Goal: Task Accomplishment & Management: Manage account settings

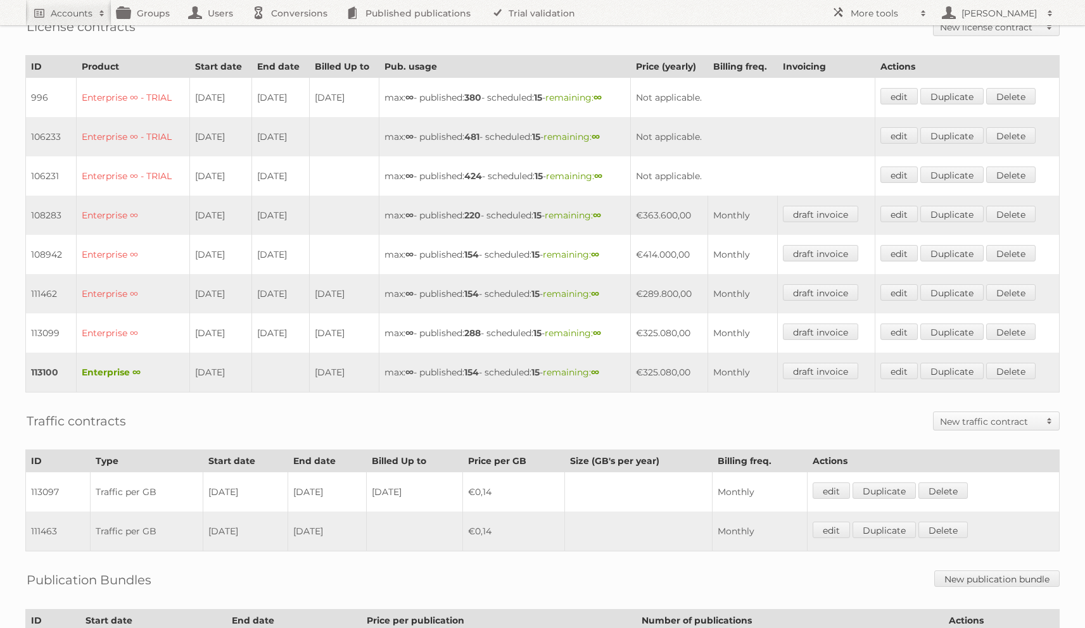
scroll to position [360, 0]
click at [910, 364] on link "edit" at bounding box center [898, 370] width 37 height 16
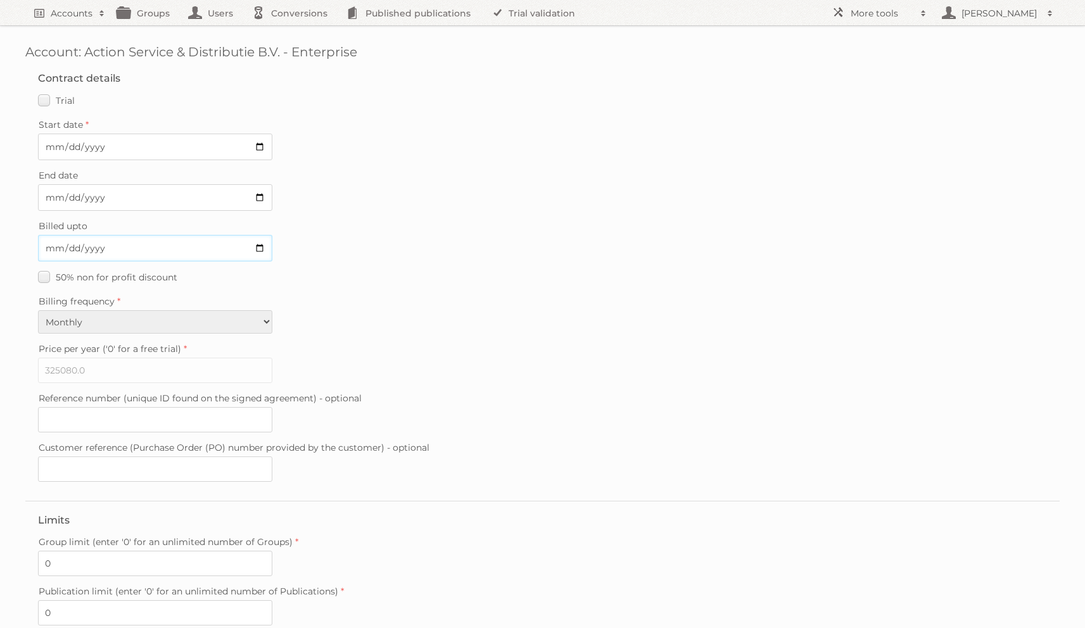
click at [68, 246] on input "2025-09-30" at bounding box center [155, 248] width 234 height 27
click at [39, 243] on input "2025-10-30" at bounding box center [155, 248] width 234 height 27
click at [44, 243] on input "2025-10-30" at bounding box center [155, 248] width 234 height 27
click at [49, 244] on input "2025-10-30" at bounding box center [155, 248] width 234 height 27
type input "2025-10-31"
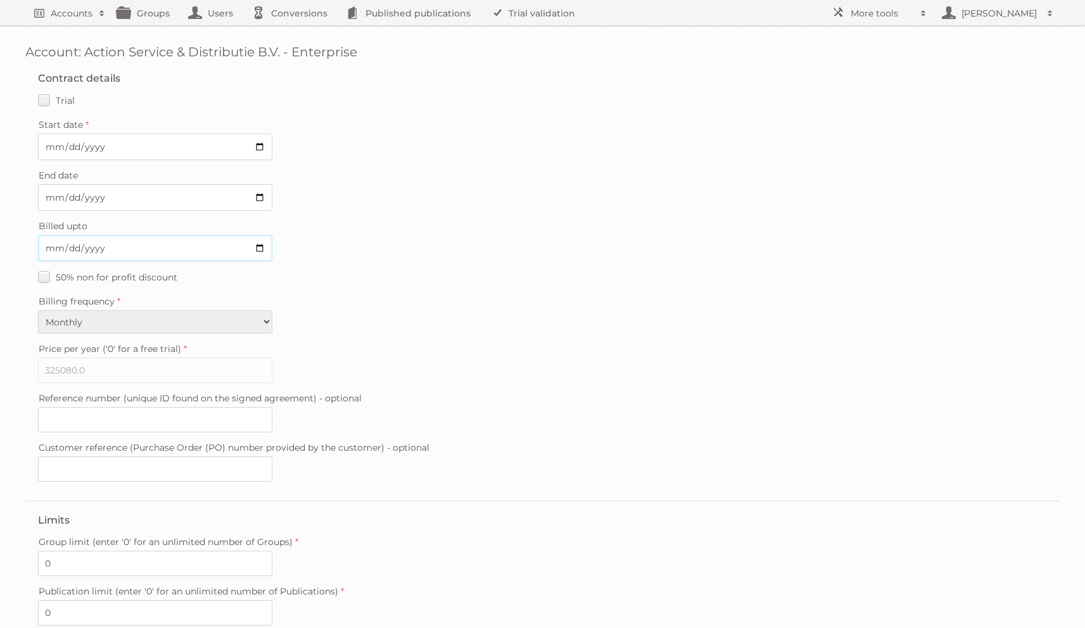
scroll to position [181, 0]
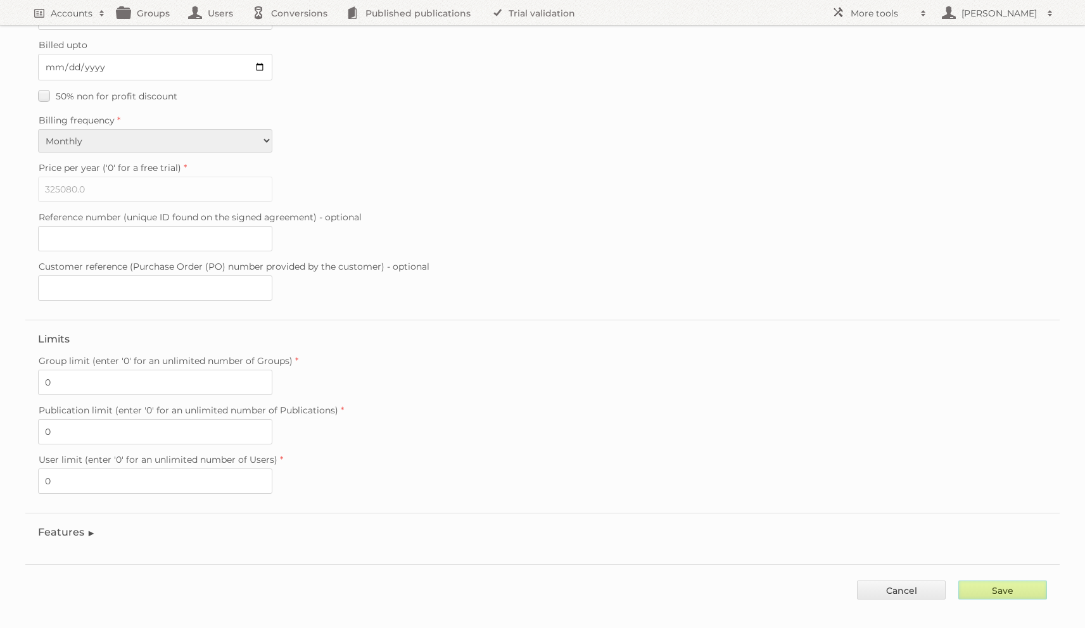
click at [1019, 581] on input "Save" at bounding box center [1002, 590] width 89 height 19
type input "..."
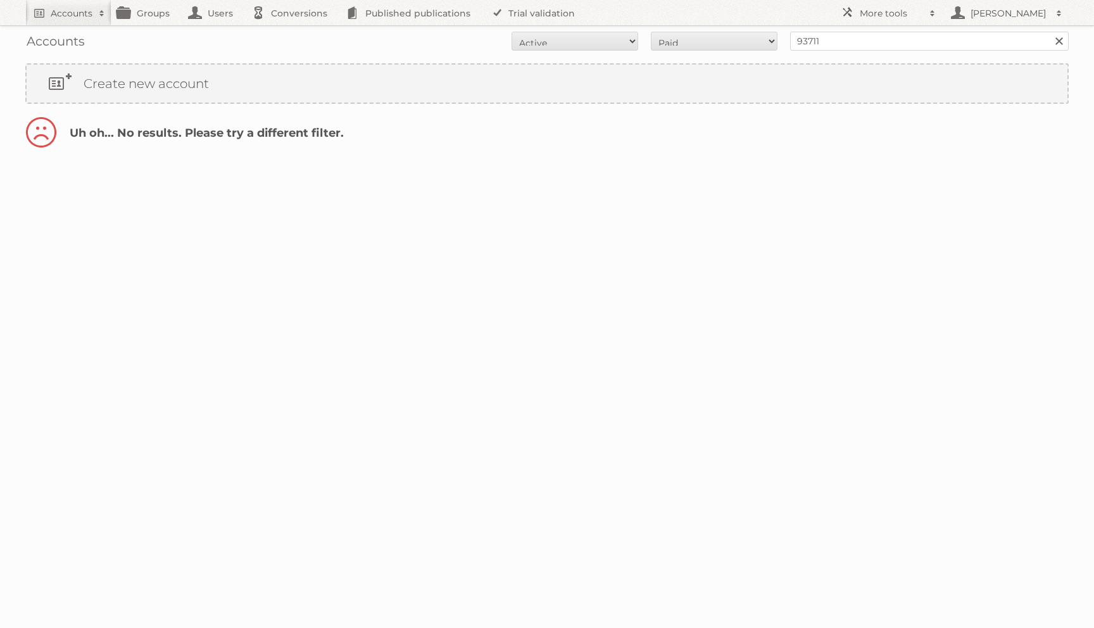
click at [759, 51] on div "Accounts All Active Expired Pending All Paid Trials Self service 93711 Search" at bounding box center [546, 41] width 1043 height 32
click at [754, 47] on select "All Paid Trials Self service" at bounding box center [714, 41] width 127 height 19
select select "trials"
click at [651, 32] on select "All Paid Trials Self service" at bounding box center [714, 41] width 127 height 19
click at [738, 41] on select "All Paid Trials Self service" at bounding box center [714, 41] width 127 height 19
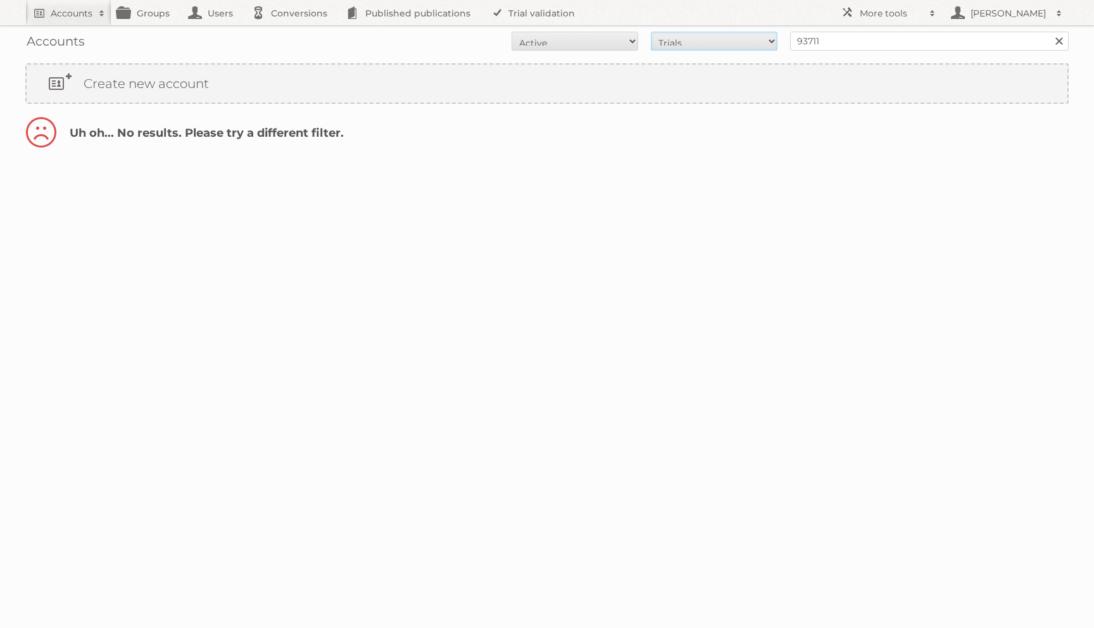
select select "all"
click at [651, 32] on select "All Paid Trials Self service" at bounding box center [714, 41] width 127 height 19
click at [595, 38] on select "All Active Expired Pending" at bounding box center [575, 41] width 127 height 19
click at [827, 42] on input "93711" at bounding box center [929, 41] width 279 height 19
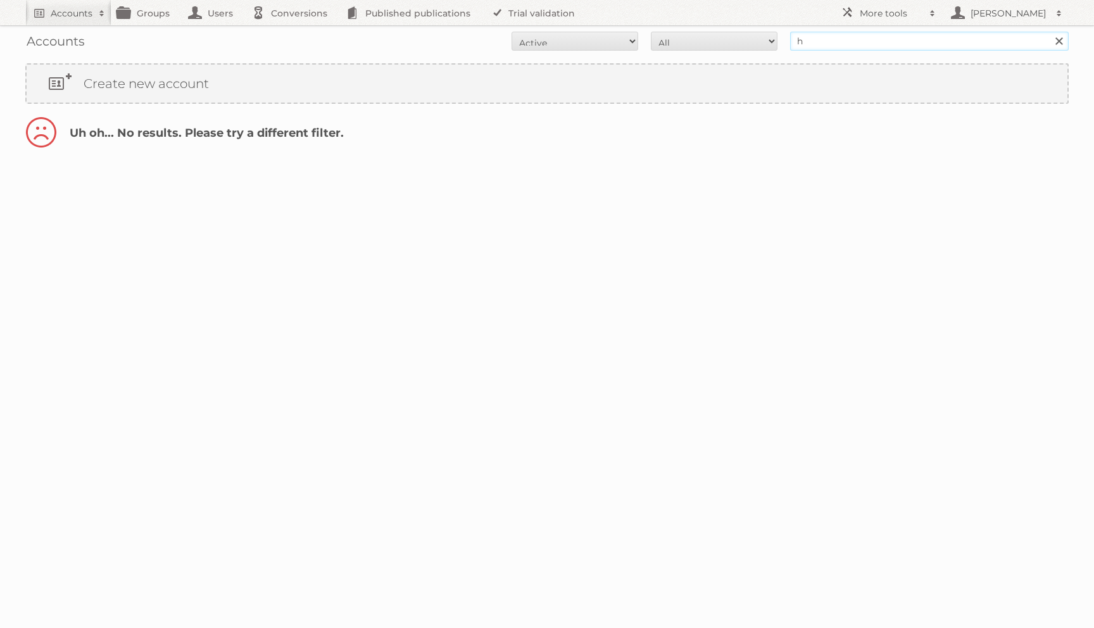
type input "h"
click at [1049, 32] on input "Search" at bounding box center [1058, 41] width 19 height 19
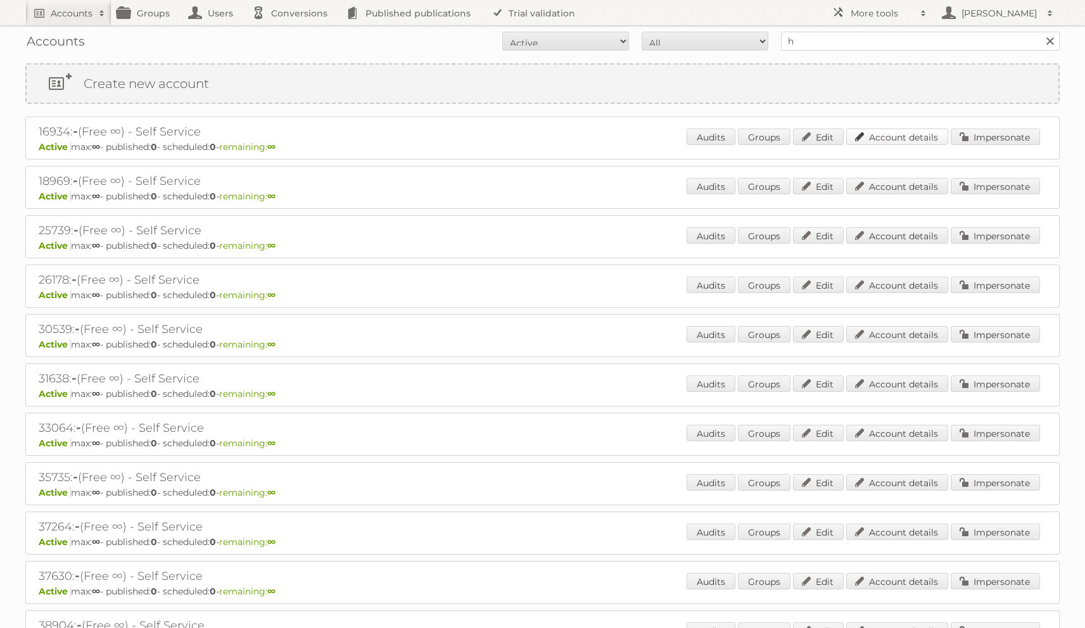
click at [886, 144] on link "Account details" at bounding box center [897, 137] width 102 height 16
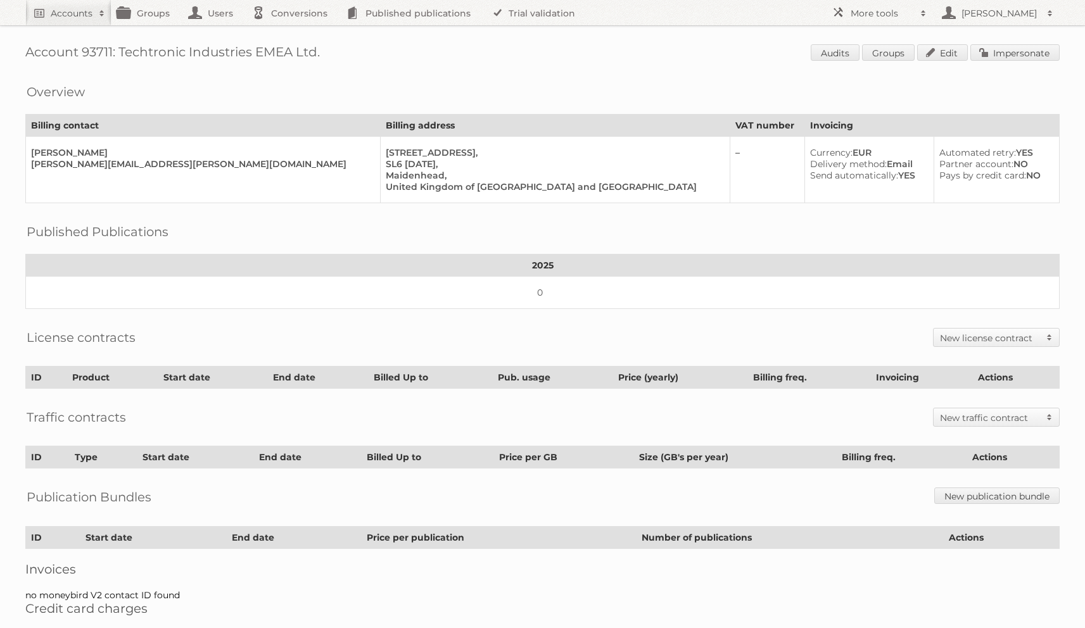
drag, startPoint x: 125, startPoint y: 49, endPoint x: 451, endPoint y: 56, distance: 326.1
click at [451, 56] on h1 "Account 93711: Techtronic Industries EMEA Ltd. Audits Groups Edit Impersonate" at bounding box center [542, 53] width 1034 height 19
copy h1 "Techtronic Industries EMEA Ltd."
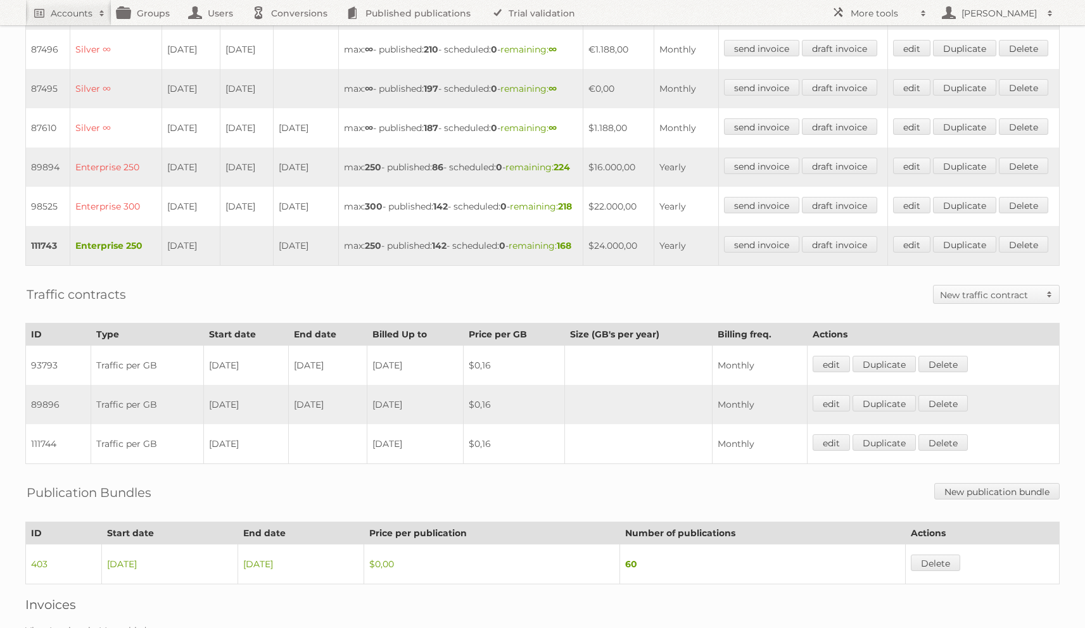
scroll to position [494, 0]
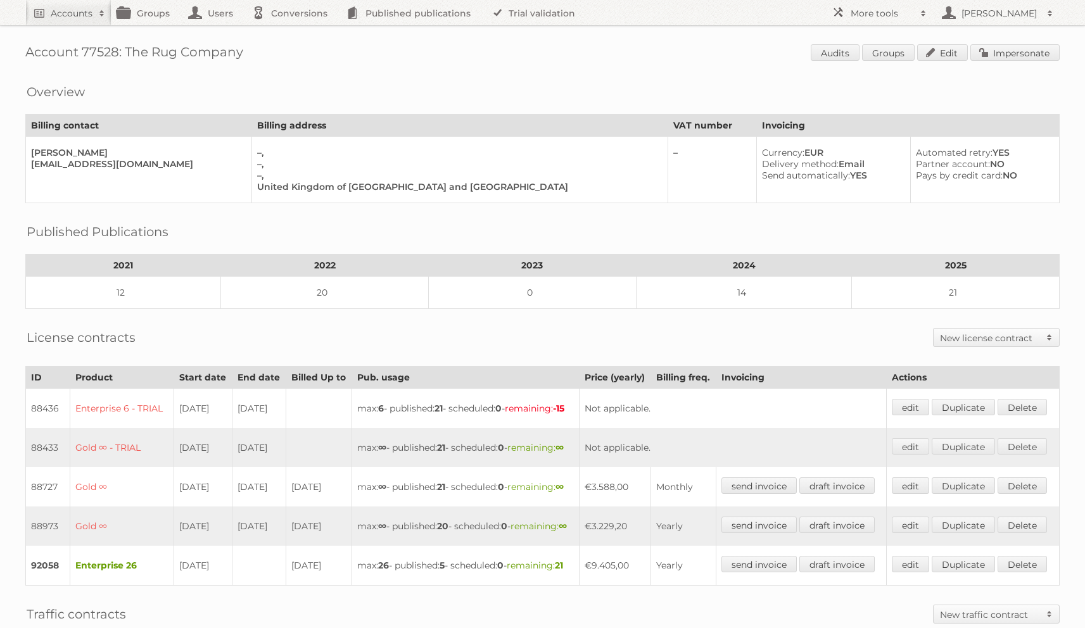
scroll to position [368, 0]
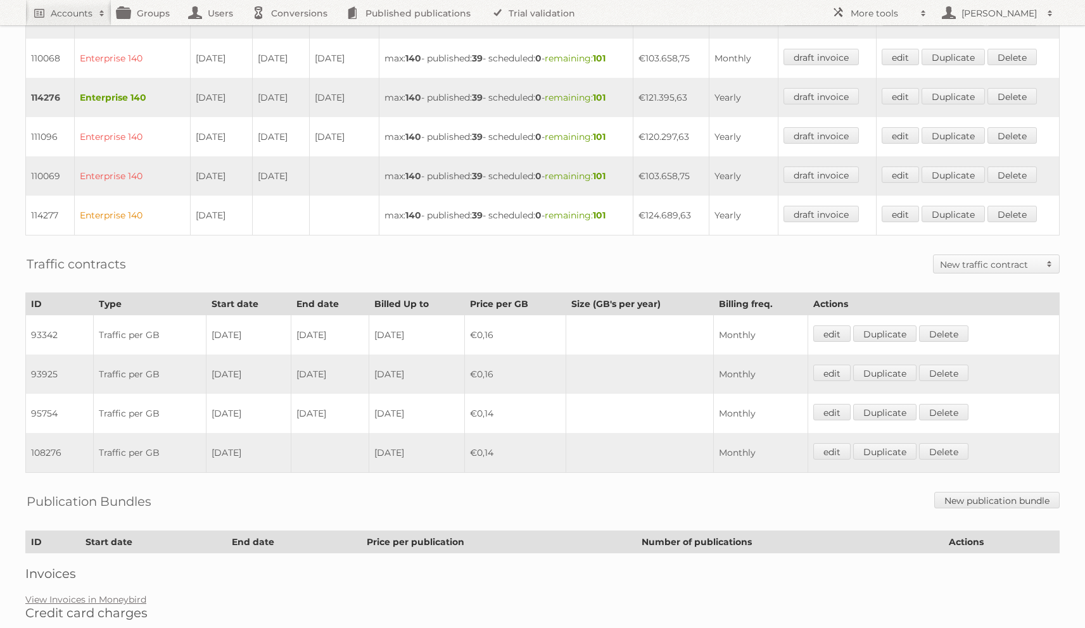
scroll to position [705, 0]
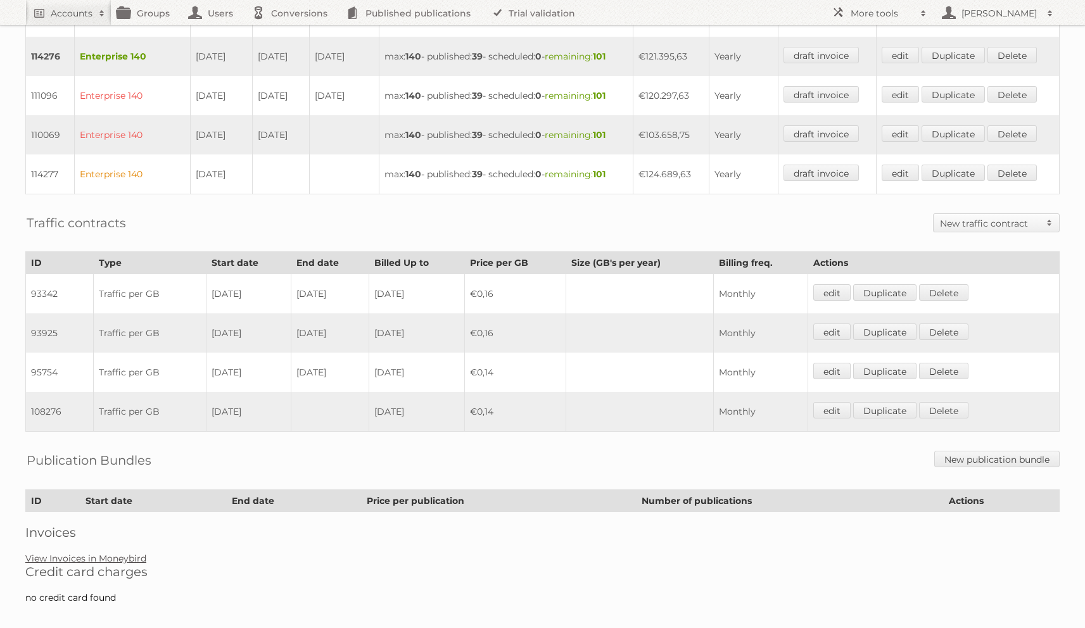
click at [132, 553] on link "View Invoices in Moneybird" at bounding box center [85, 558] width 121 height 11
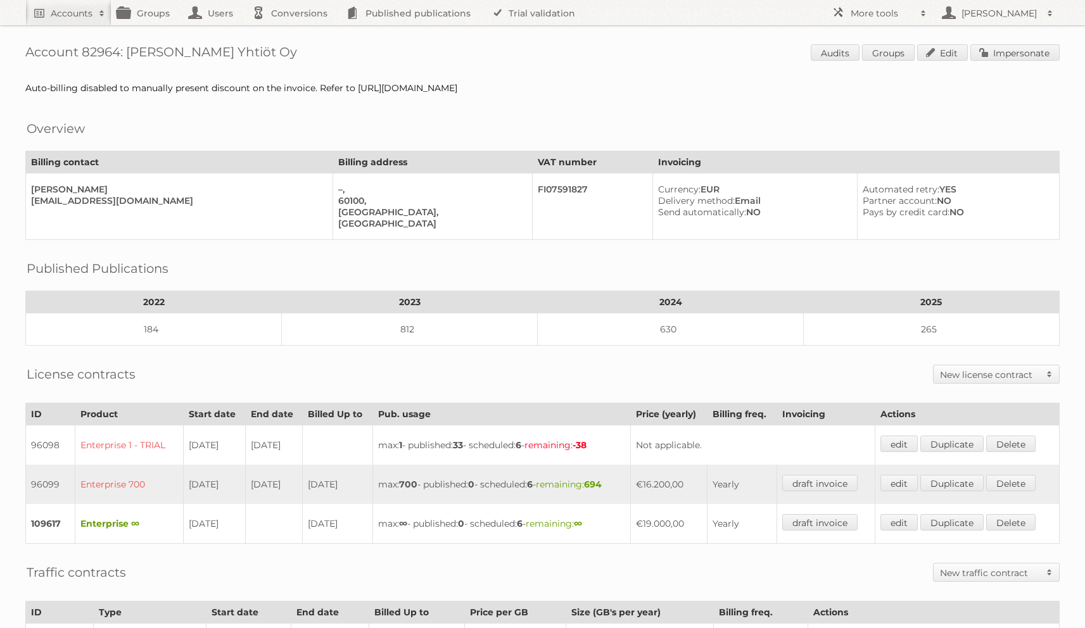
scroll to position [191, 0]
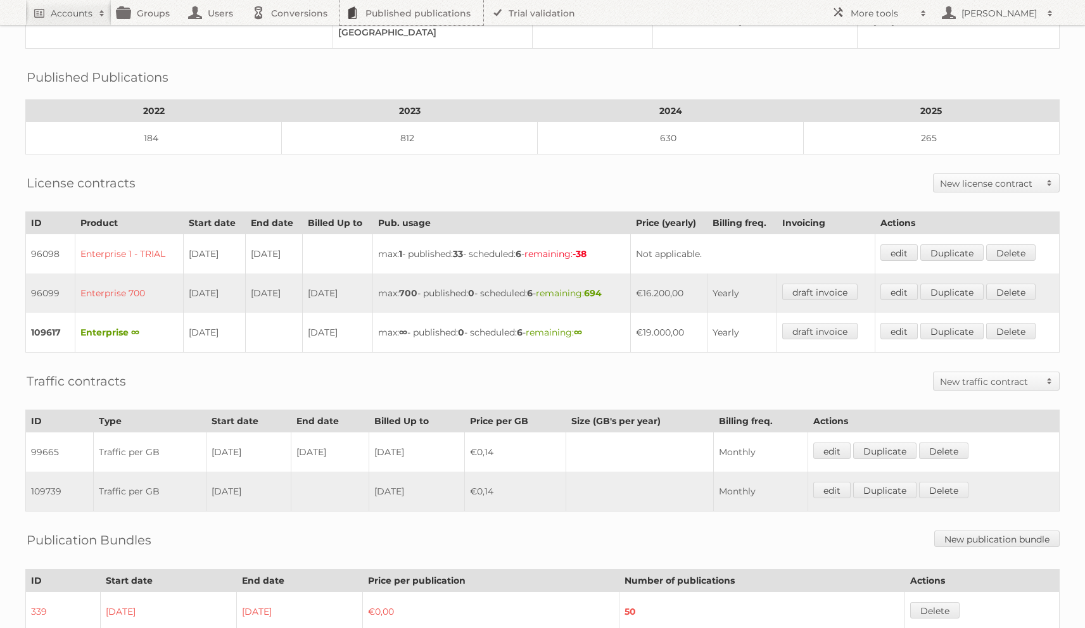
click at [340, 0] on link "Published publications" at bounding box center [411, 12] width 143 height 25
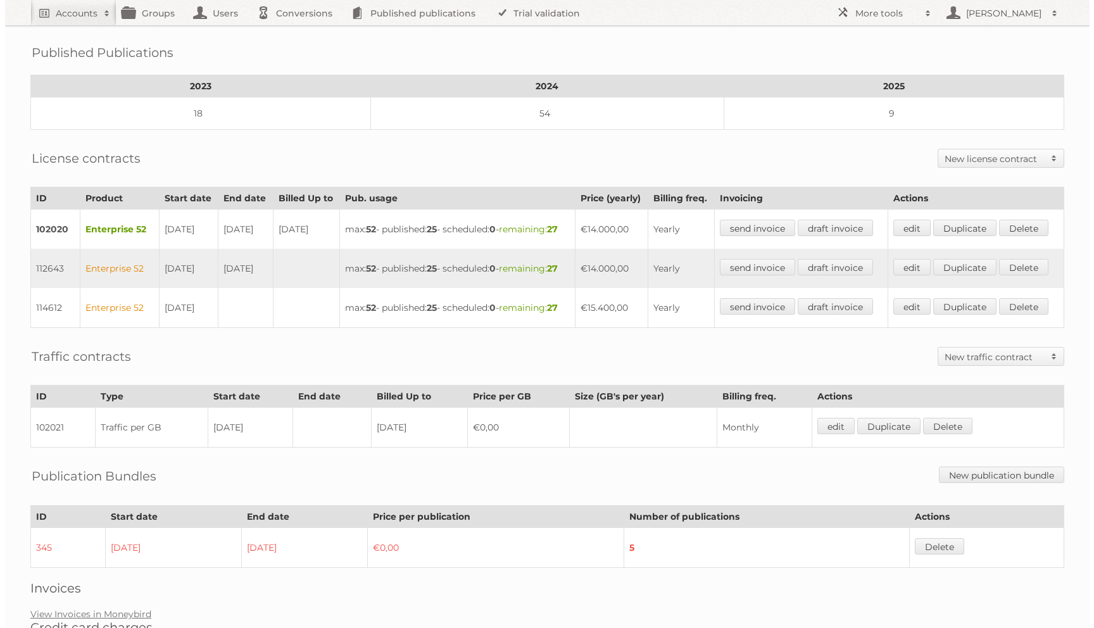
scroll to position [341, 0]
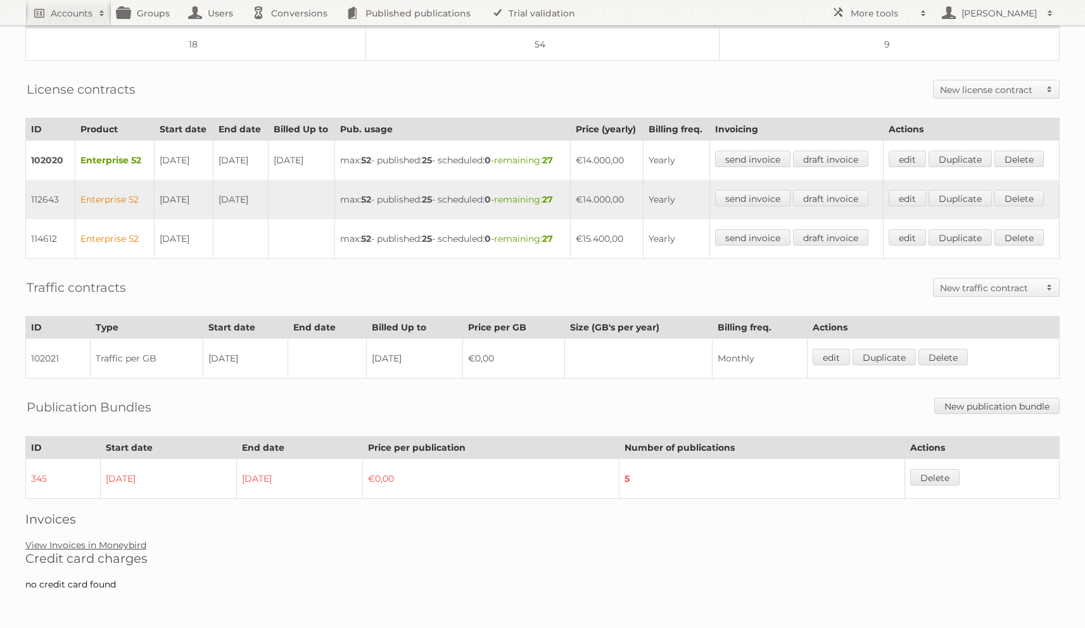
click at [63, 544] on link "View Invoices in Moneybird" at bounding box center [85, 544] width 121 height 11
click at [994, 190] on link "Delete" at bounding box center [1018, 198] width 49 height 16
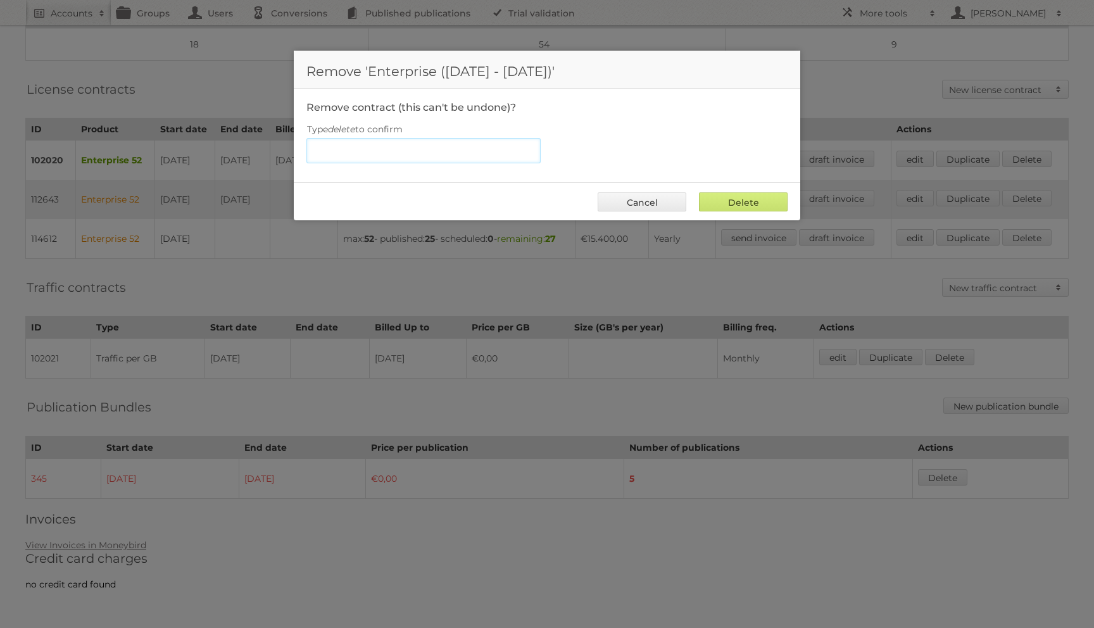
click at [400, 153] on input "Type delete to confirm" at bounding box center [423, 150] width 234 height 25
type input "delete"
click at [740, 199] on input "Delete" at bounding box center [743, 201] width 89 height 19
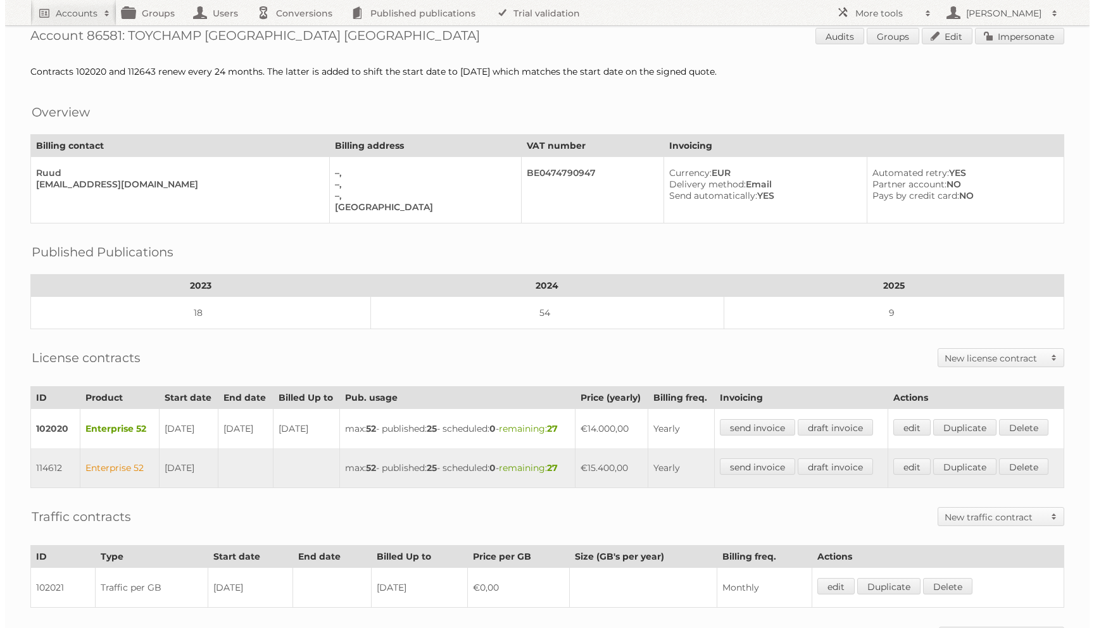
scroll to position [8, 0]
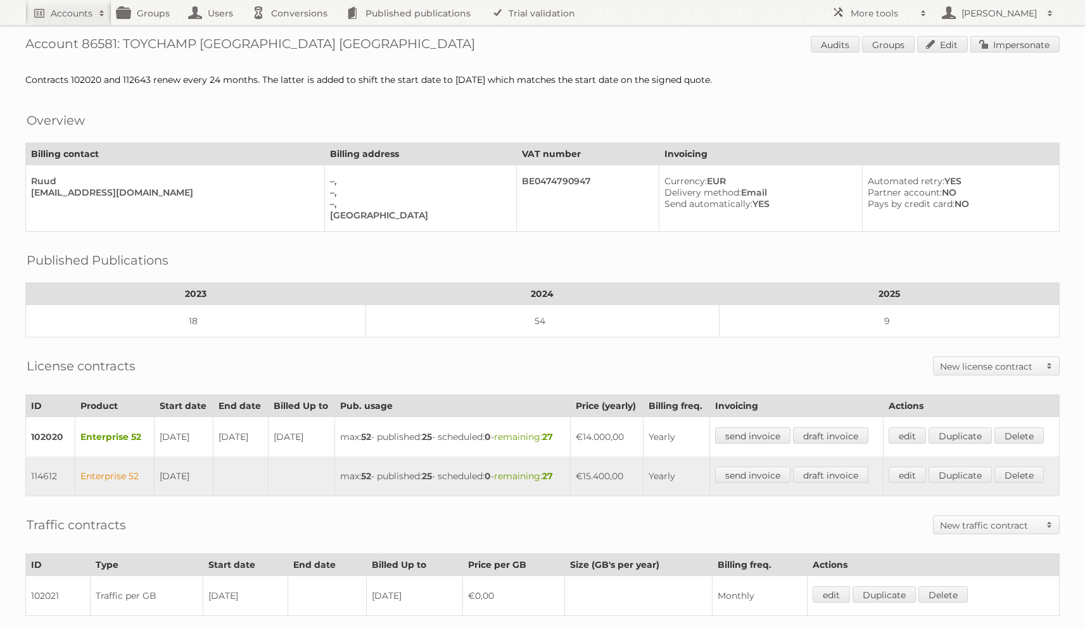
click at [53, 496] on td "114612" at bounding box center [50, 476] width 49 height 40
copy td "114612"
click at [938, 46] on link "Edit" at bounding box center [942, 44] width 51 height 16
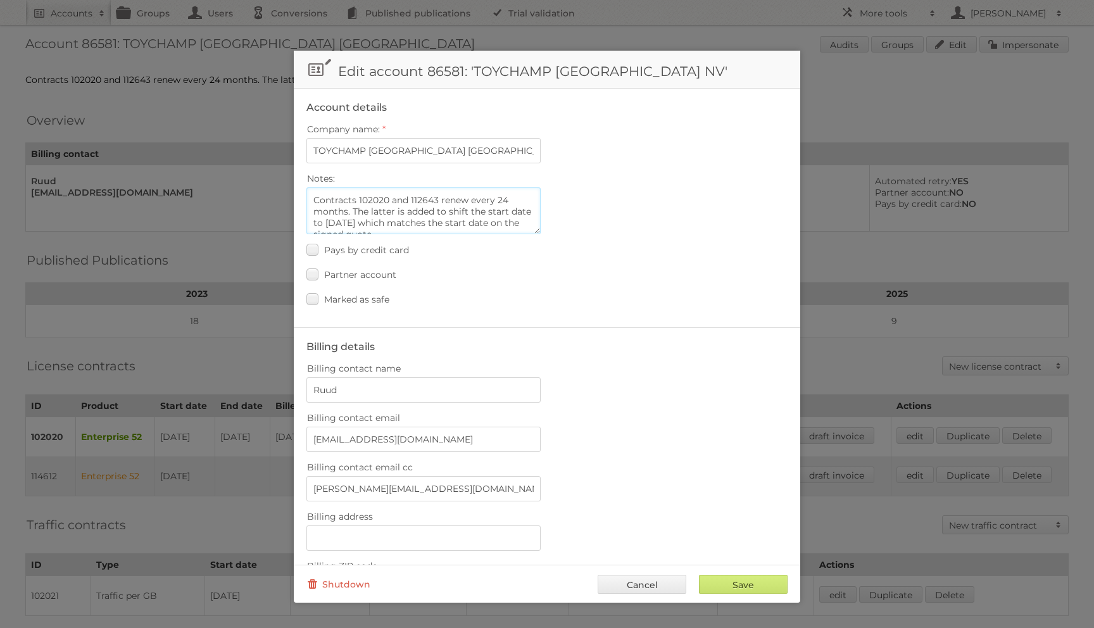
click at [425, 198] on textarea "Contracts 102020 and 112643 renew every 24 months. The latter is added to shift…" at bounding box center [423, 210] width 234 height 47
paste textarea "4612"
type textarea "Contracts 102020 and 114612 renew every 24 months. The latter is added to shift…"
click at [734, 590] on input "Save" at bounding box center [743, 584] width 89 height 19
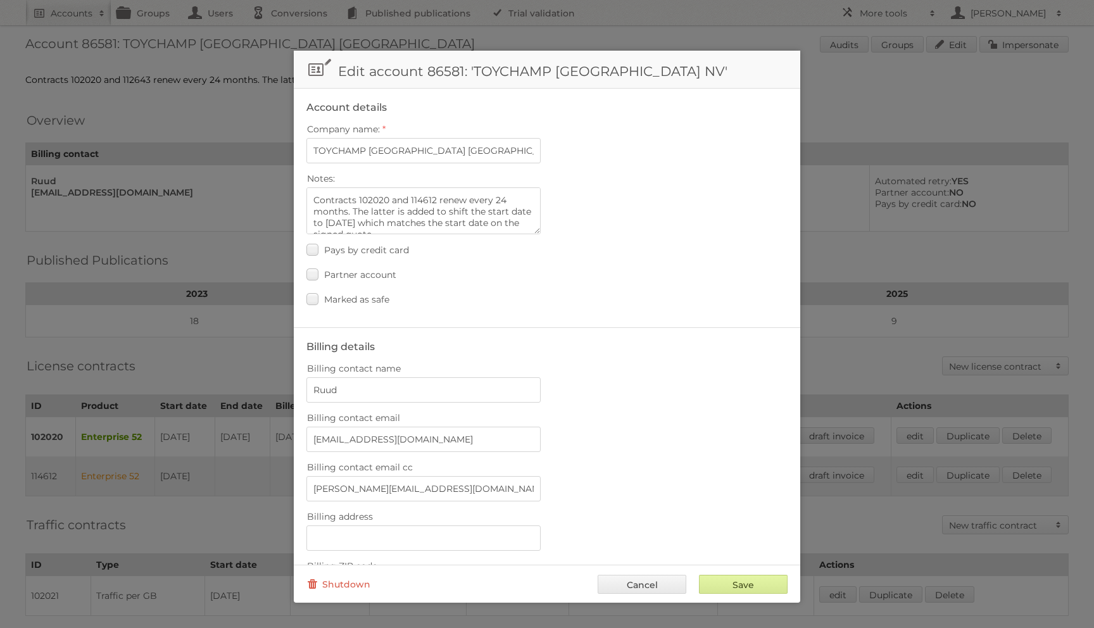
type input "..."
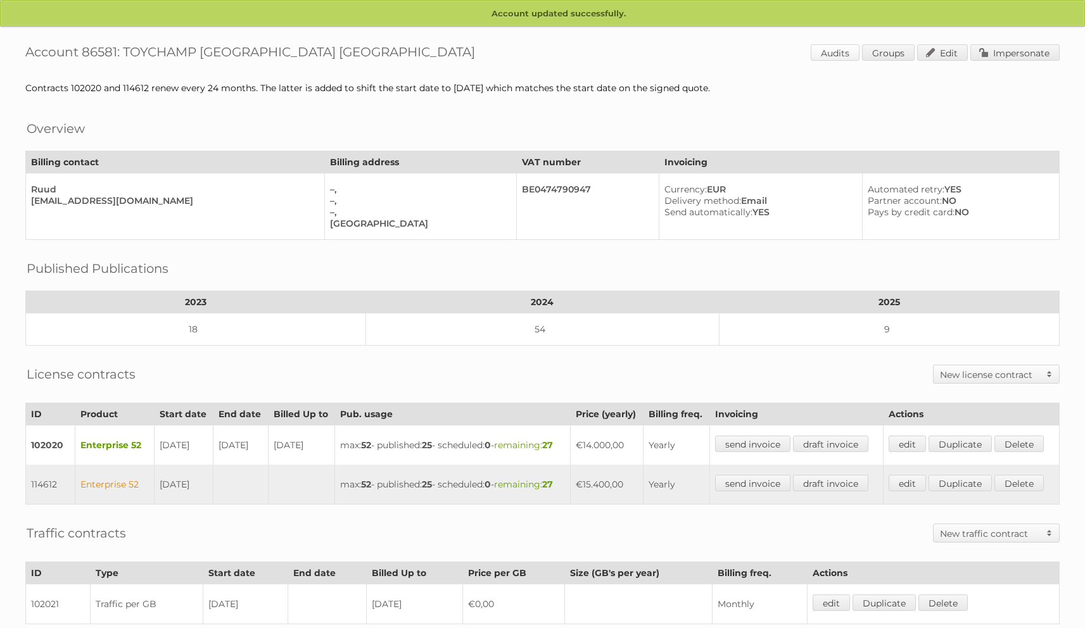
click at [820, 56] on link "Audits" at bounding box center [834, 52] width 49 height 16
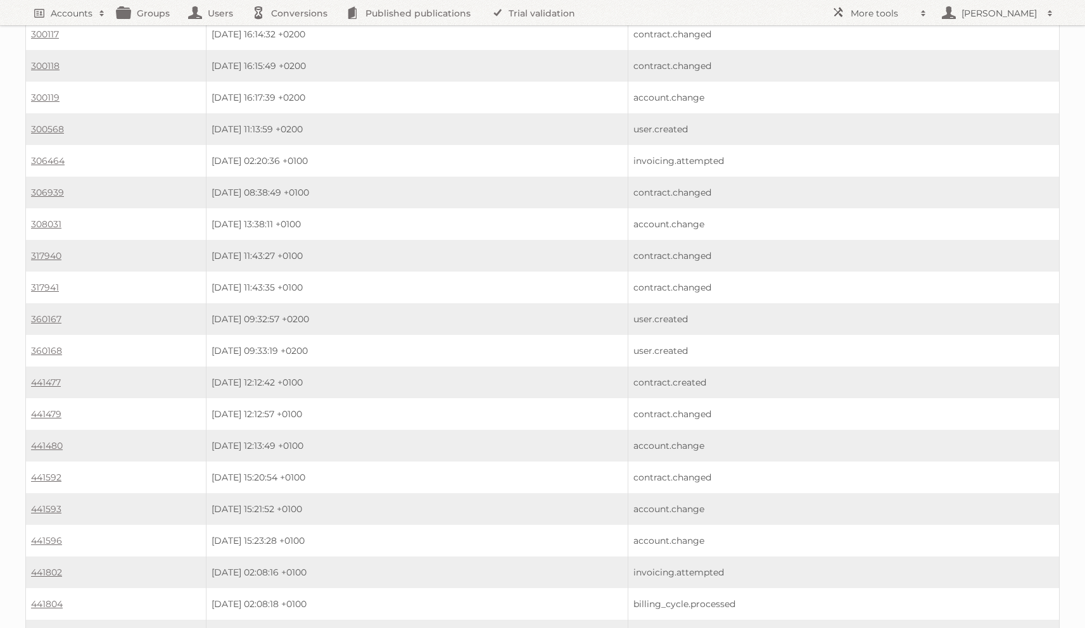
scroll to position [758, 0]
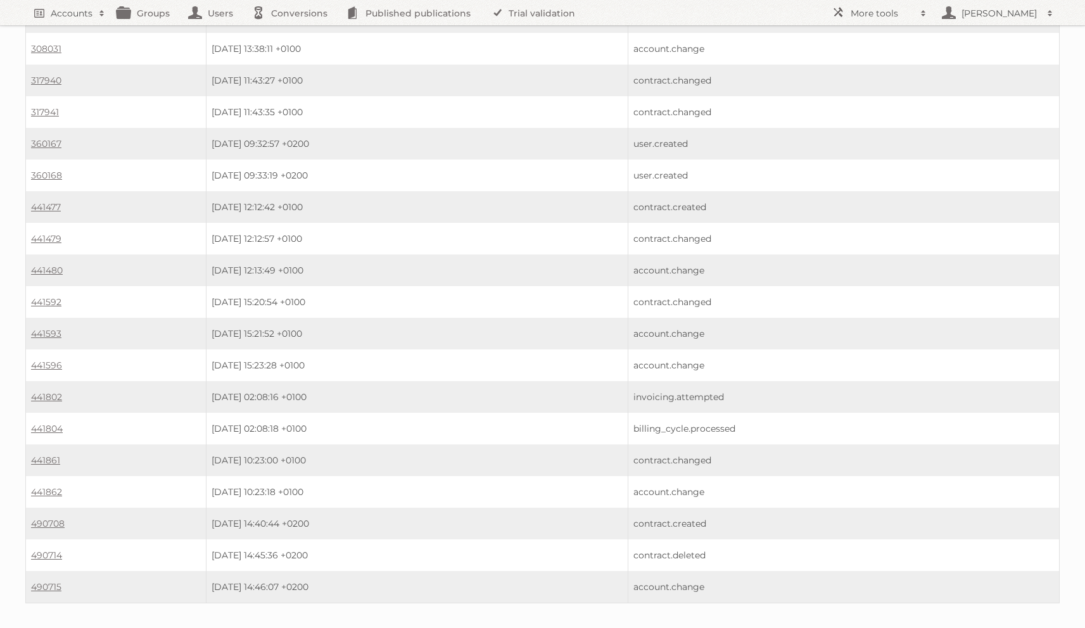
click at [66, 508] on td "490708" at bounding box center [116, 524] width 180 height 32
click at [60, 518] on link "490708" at bounding box center [48, 523] width 34 height 11
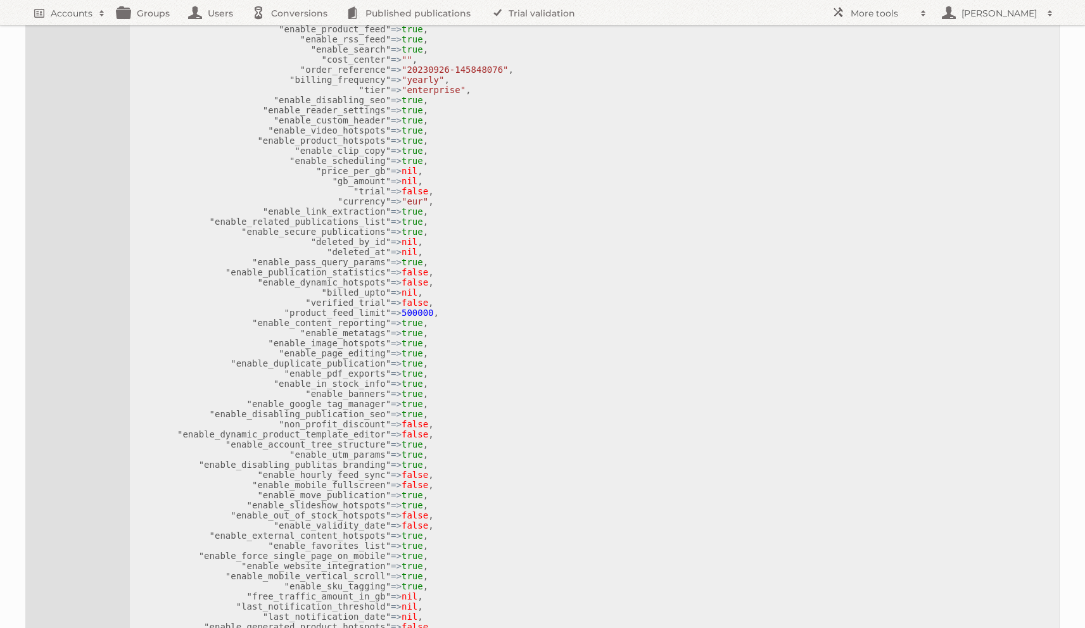
scroll to position [692, 0]
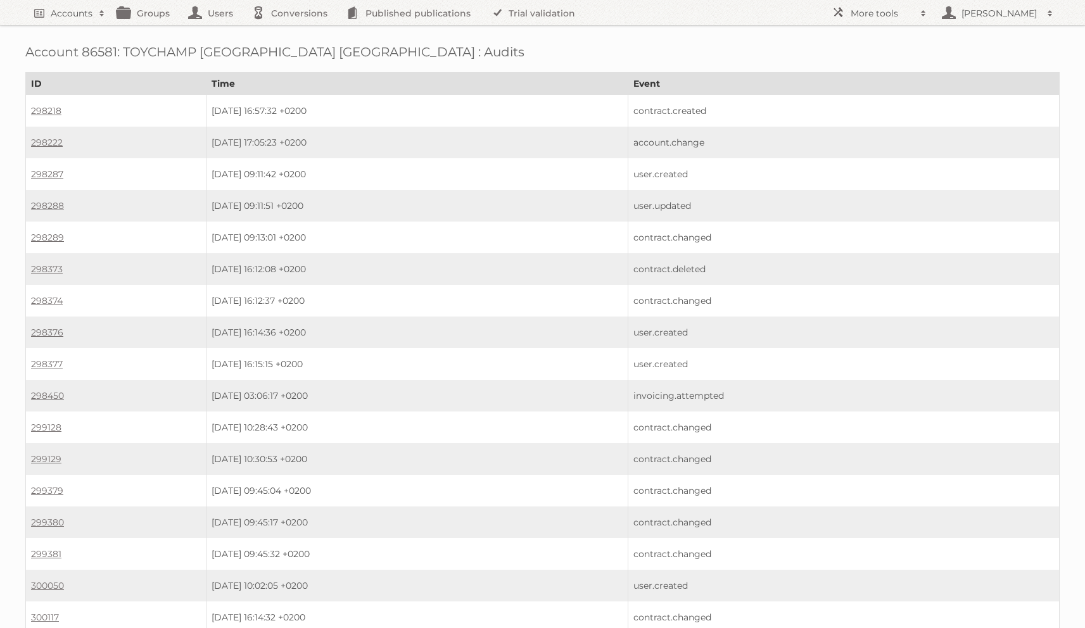
scroll to position [758, 0]
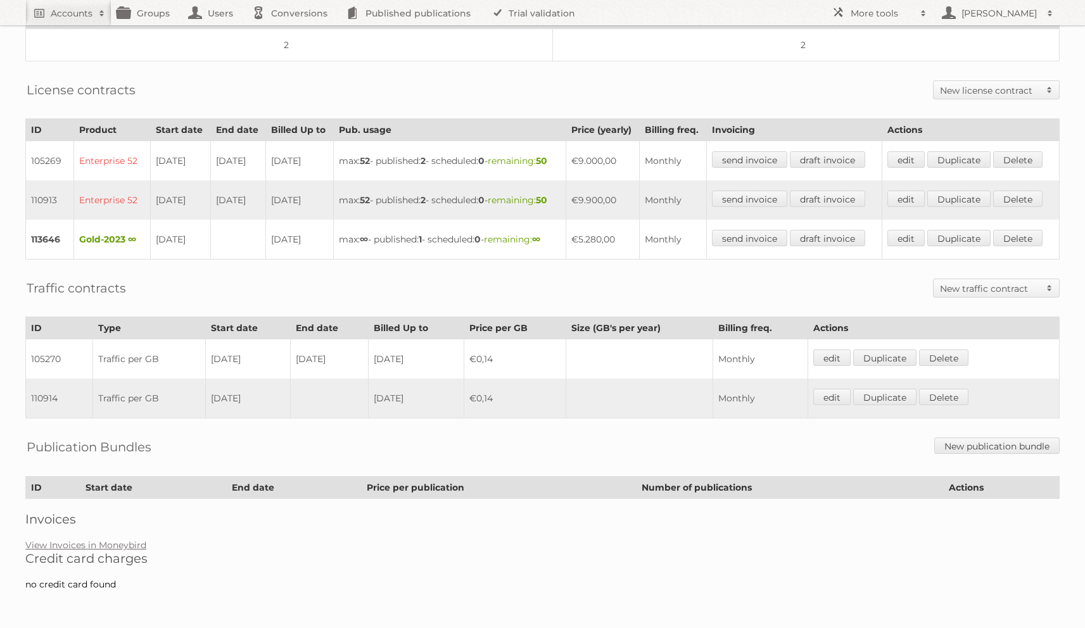
scroll to position [305, 0]
click at [827, 400] on link "edit" at bounding box center [831, 397] width 37 height 16
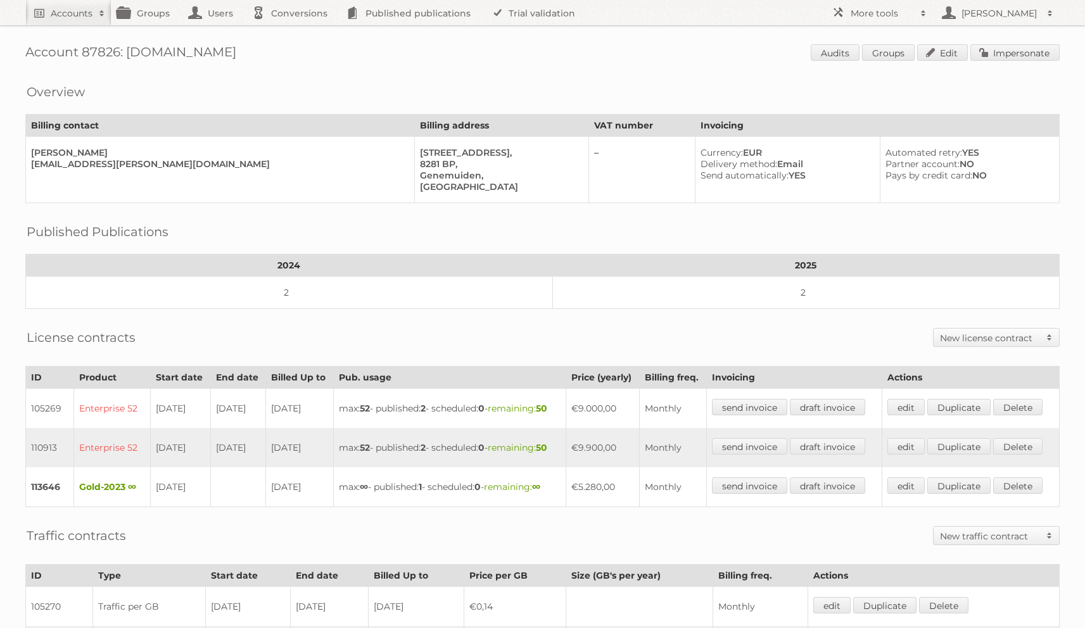
scroll to position [305, 0]
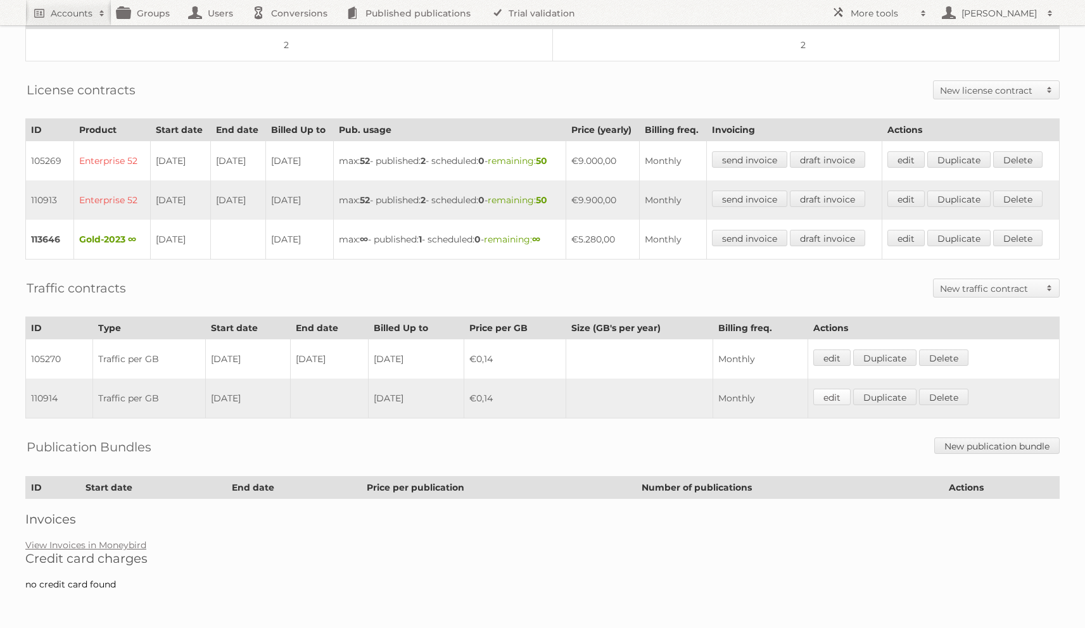
click at [835, 394] on link "edit" at bounding box center [831, 397] width 37 height 16
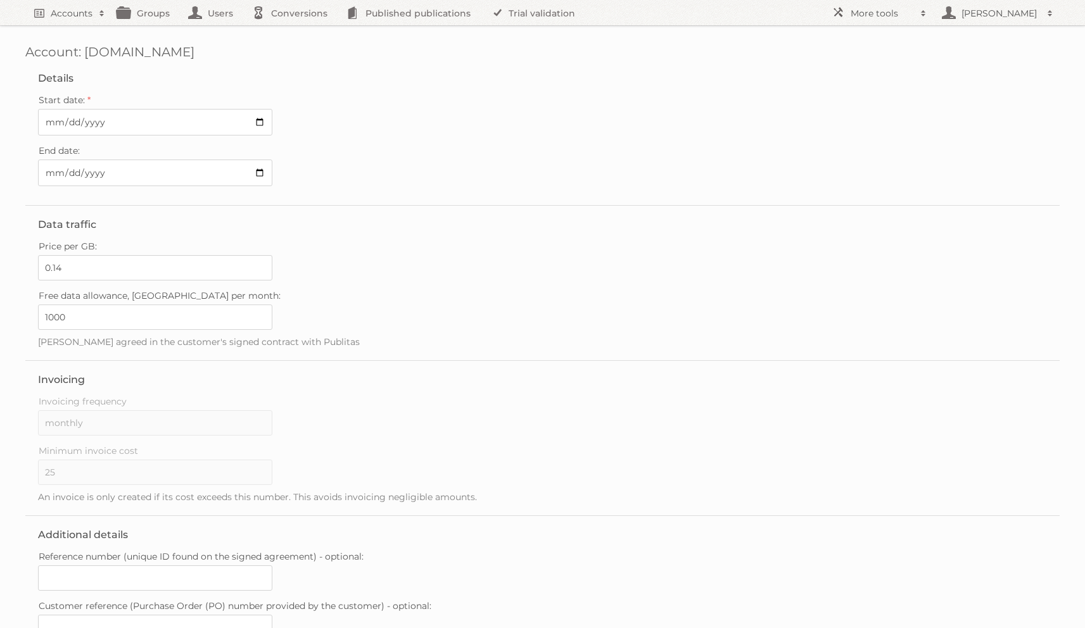
click at [37, 160] on fieldset "Details Start date: [DATE] End date:" at bounding box center [542, 133] width 1034 height 146
click at [47, 175] on input "End date:" at bounding box center [155, 173] width 234 height 27
type input "20253-04-30"
type input "2025-04-30"
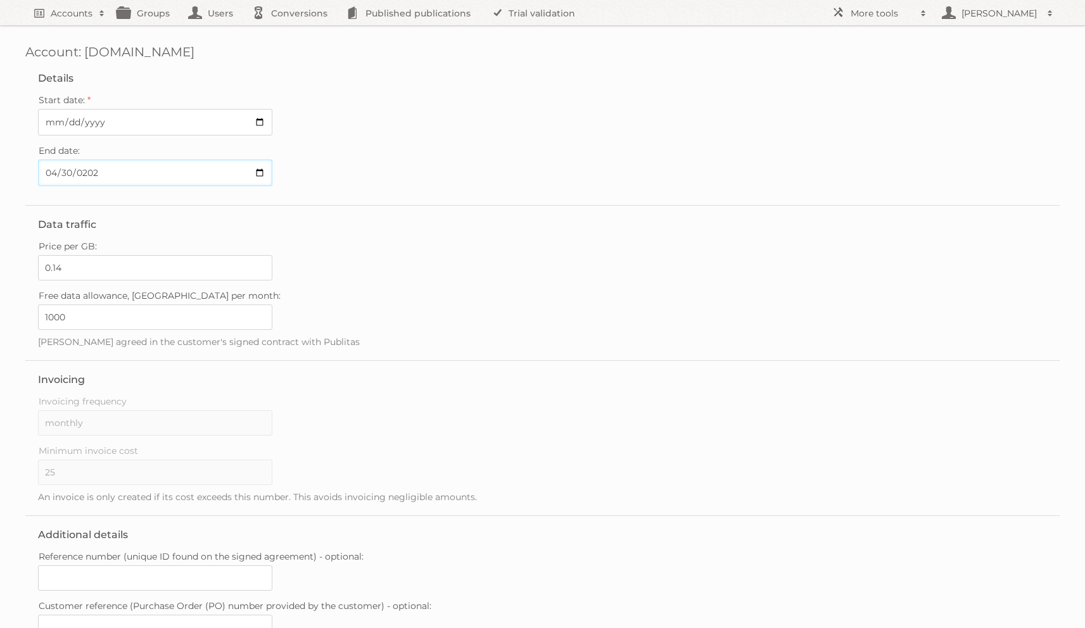
type input "..."
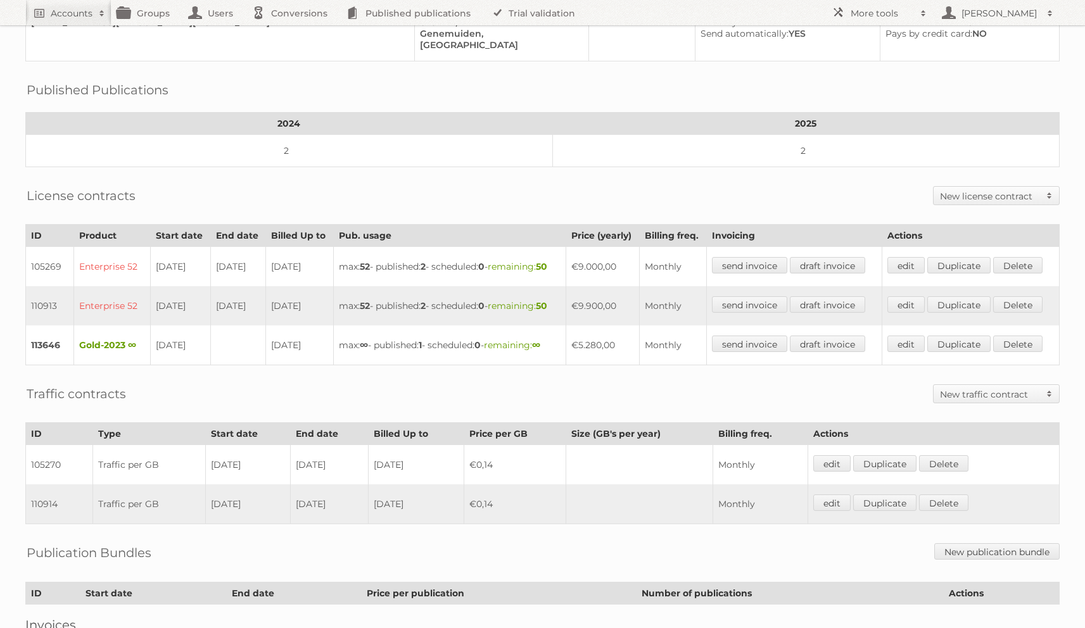
scroll to position [70, 0]
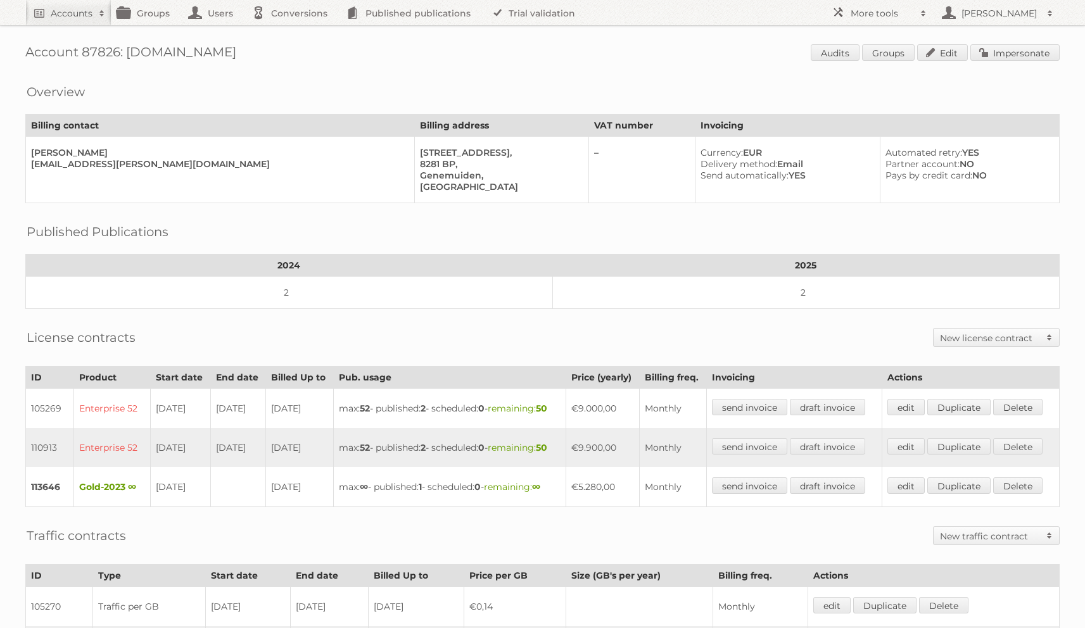
scroll to position [70, 0]
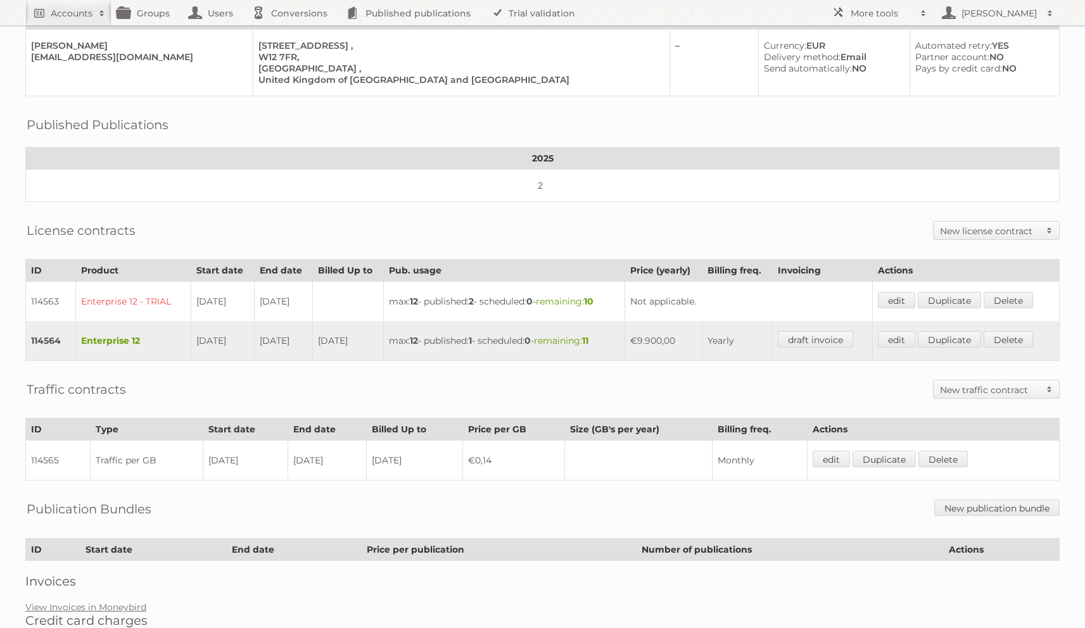
scroll to position [99, 0]
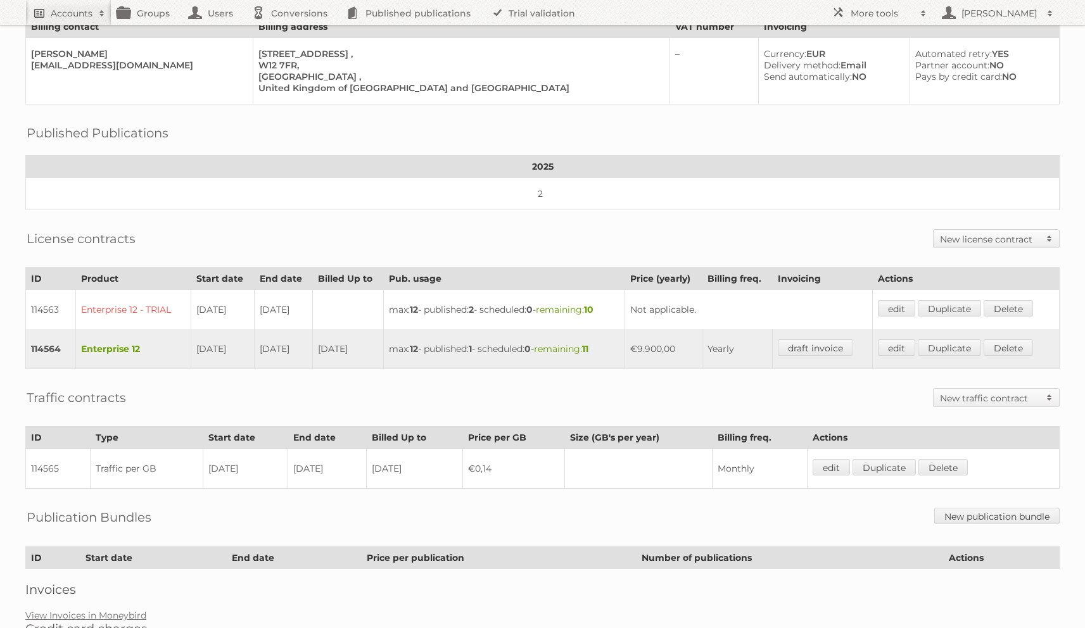
click at [58, 22] on link "Accounts" at bounding box center [68, 12] width 86 height 25
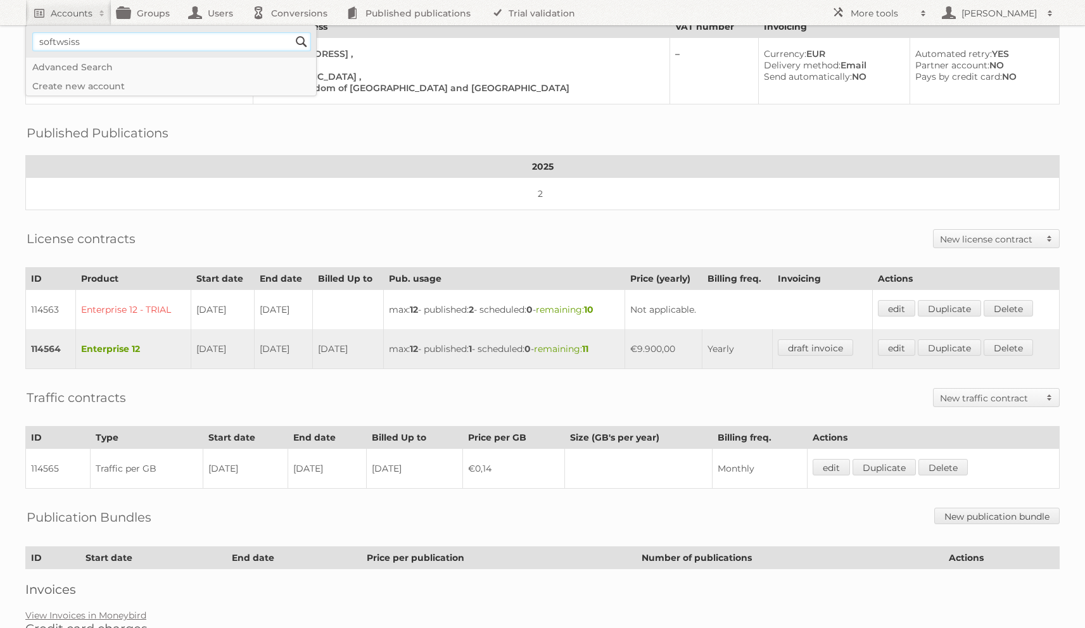
type input"] "softwsiss"
click at [292, 32] on input "Search" at bounding box center [301, 41] width 19 height 19
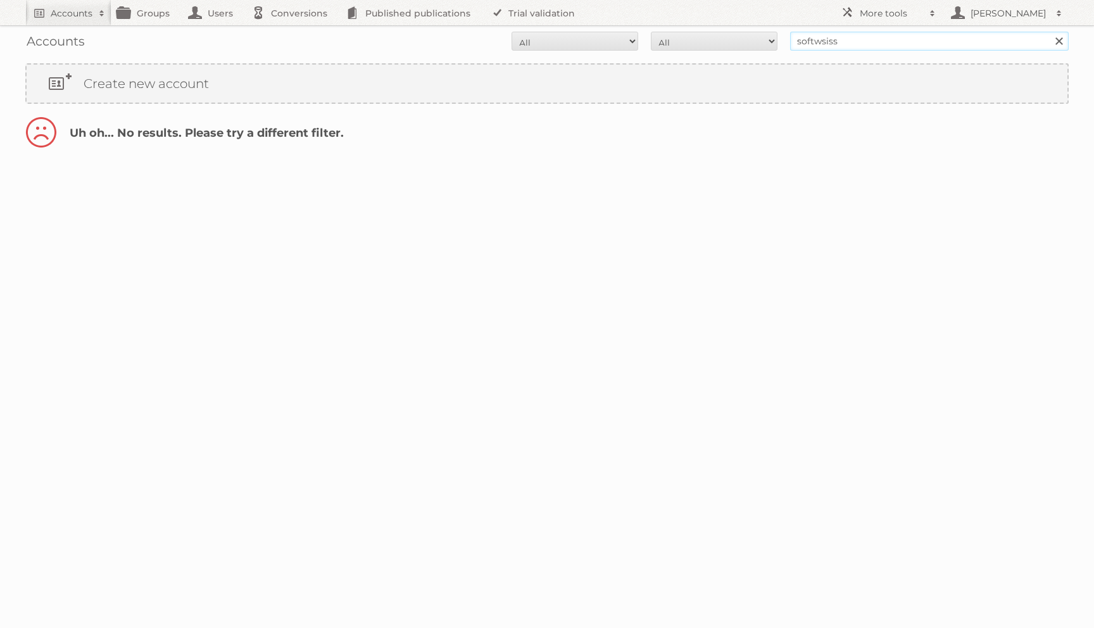
drag, startPoint x: 815, startPoint y: 38, endPoint x: 830, endPoint y: 38, distance: 15.2
click at [814, 38] on input "softwsiss" at bounding box center [929, 41] width 279 height 19
type input "softswiss"
click at [1049, 32] on input "Search" at bounding box center [1058, 41] width 19 height 19
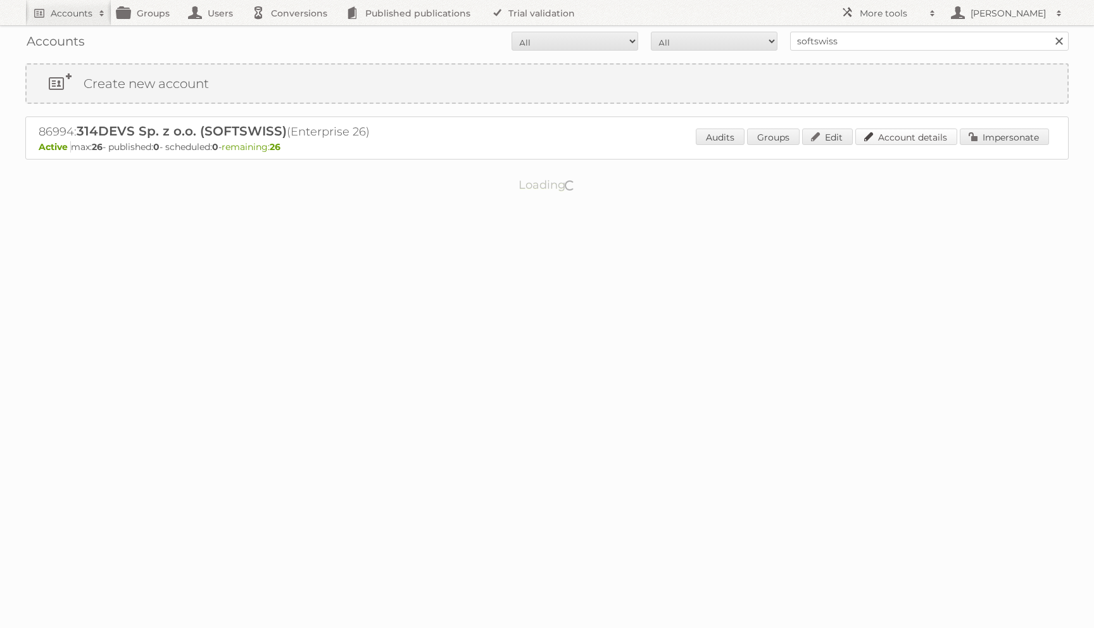
click at [932, 139] on link "Account details" at bounding box center [906, 137] width 102 height 16
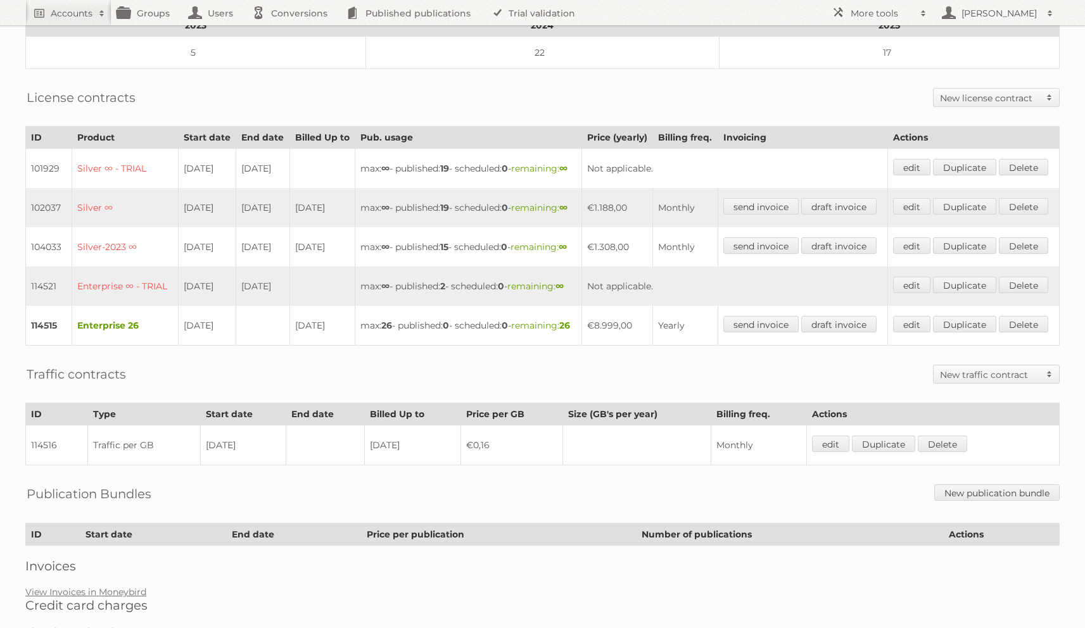
scroll to position [311, 0]
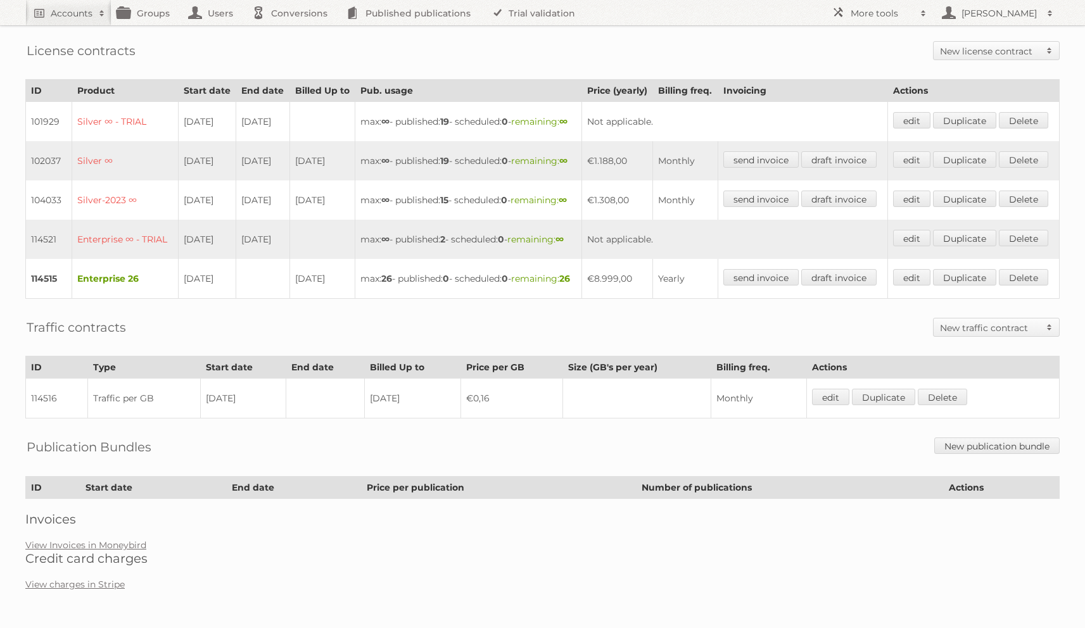
drag, startPoint x: 308, startPoint y: 221, endPoint x: 328, endPoint y: 238, distance: 26.5
click at [328, 220] on td "27-08-2025" at bounding box center [321, 199] width 65 height 39
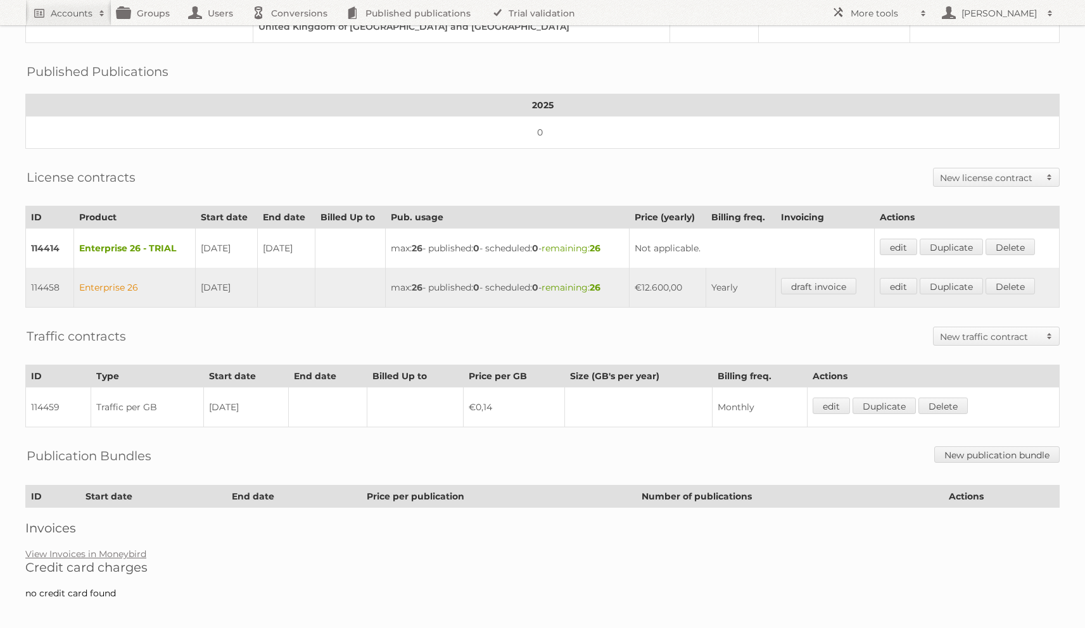
scroll to position [153, 0]
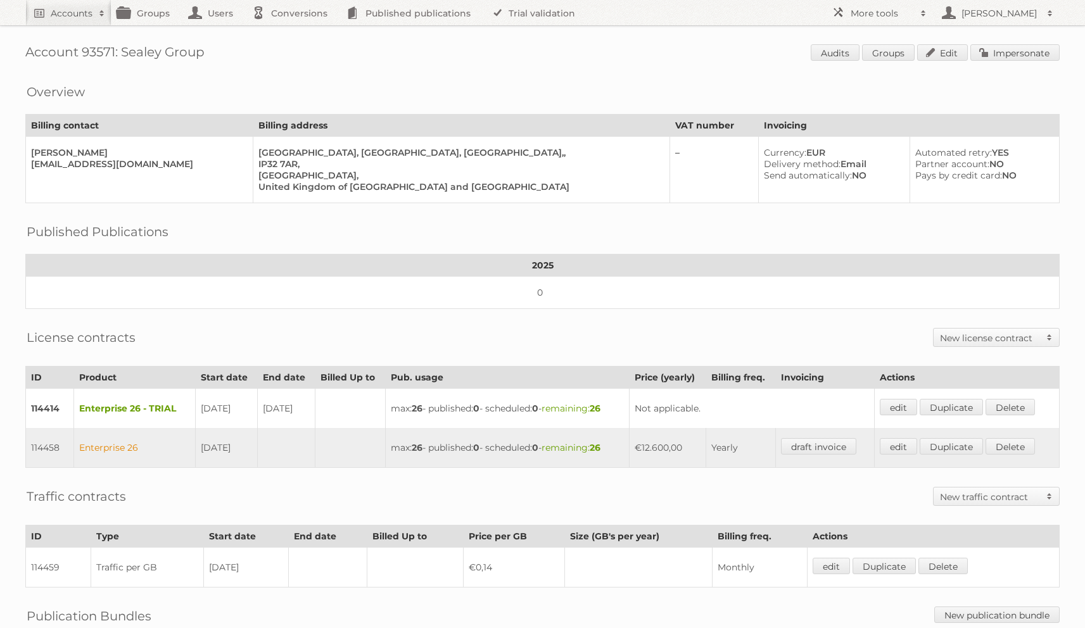
scroll to position [160, 0]
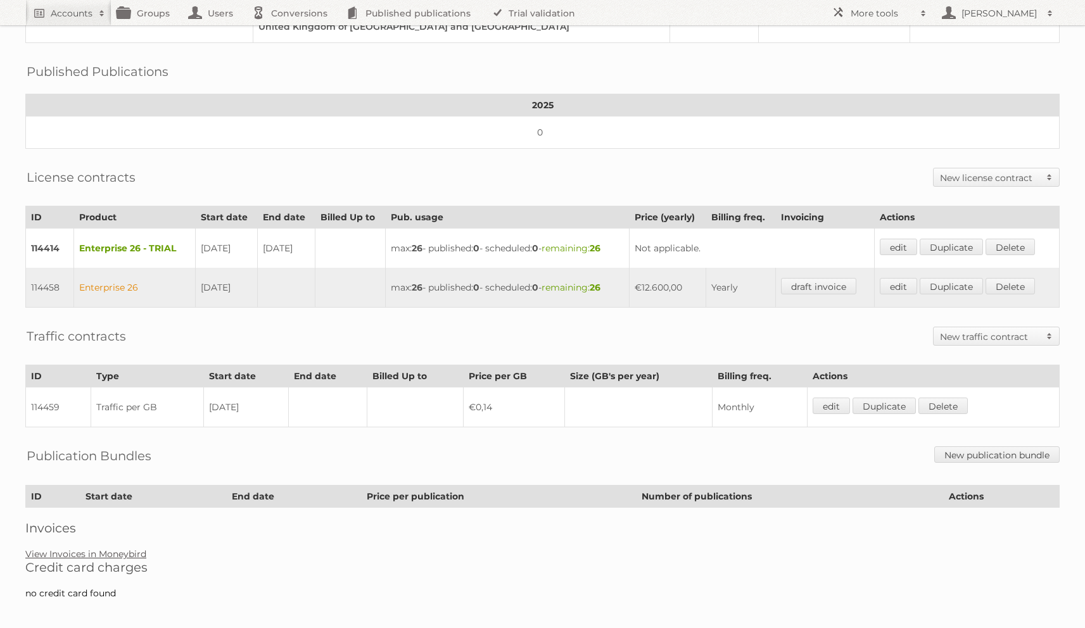
click at [73, 548] on link "View Invoices in Moneybird" at bounding box center [85, 553] width 121 height 11
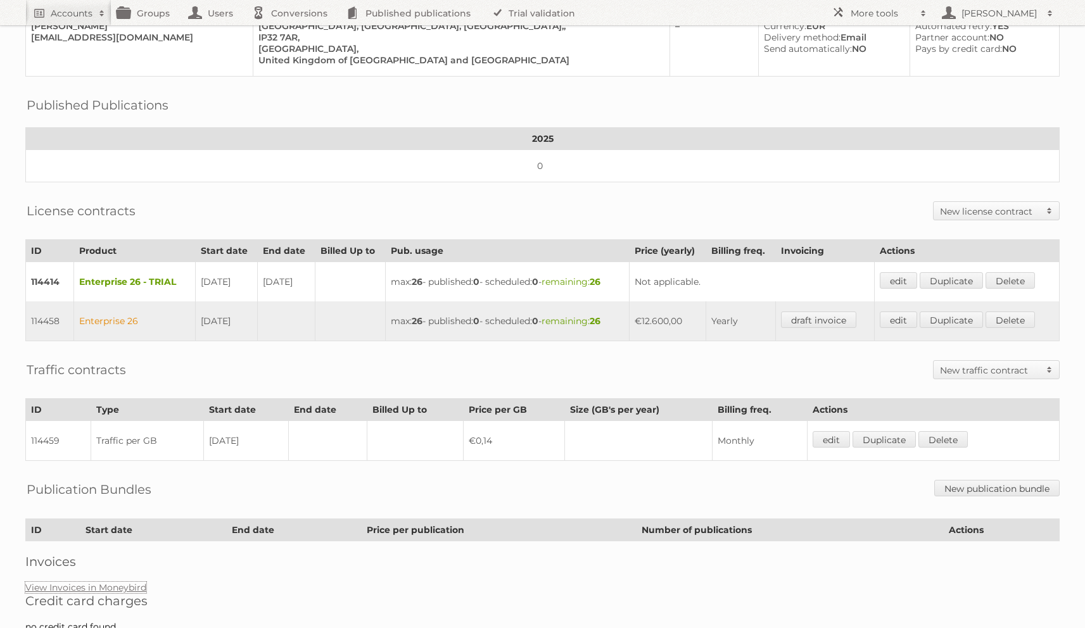
scroll to position [119, 0]
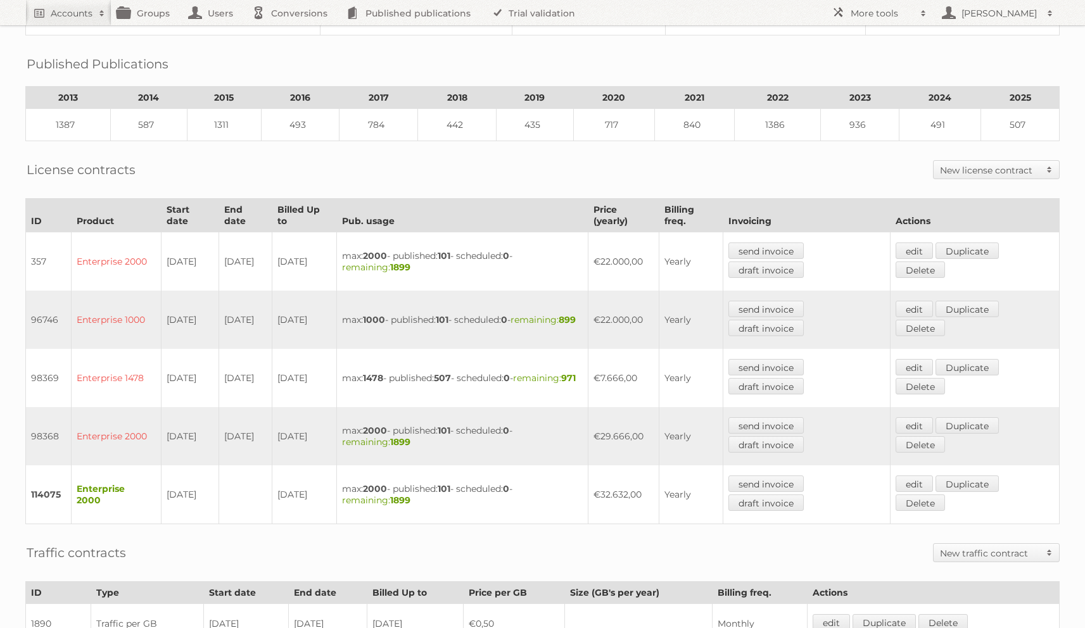
scroll to position [276, 0]
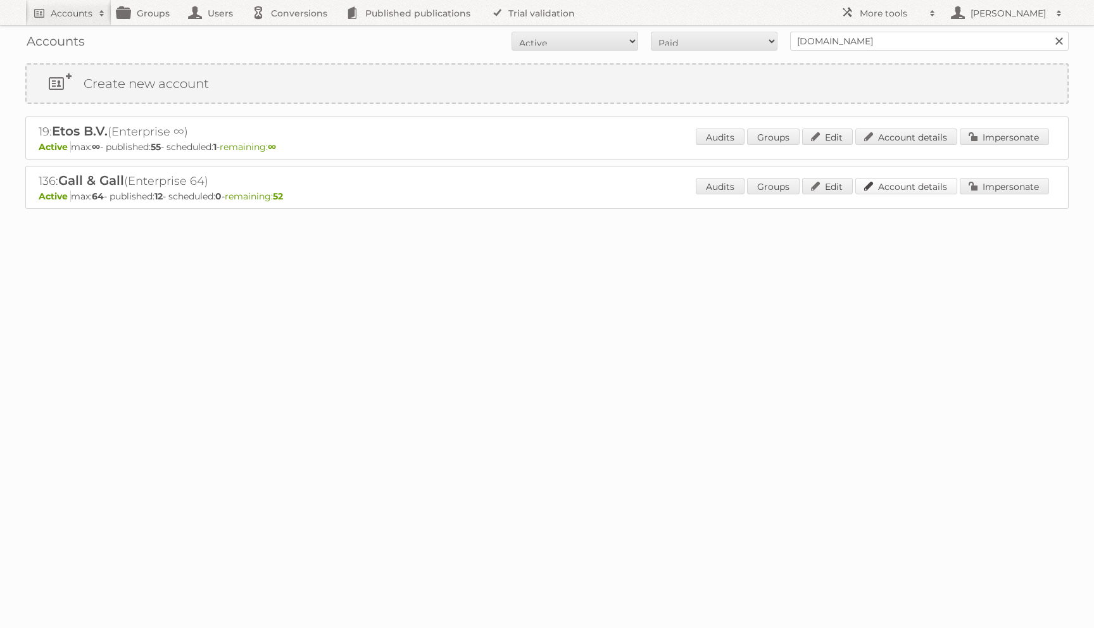
click at [871, 189] on link "Account details" at bounding box center [906, 186] width 102 height 16
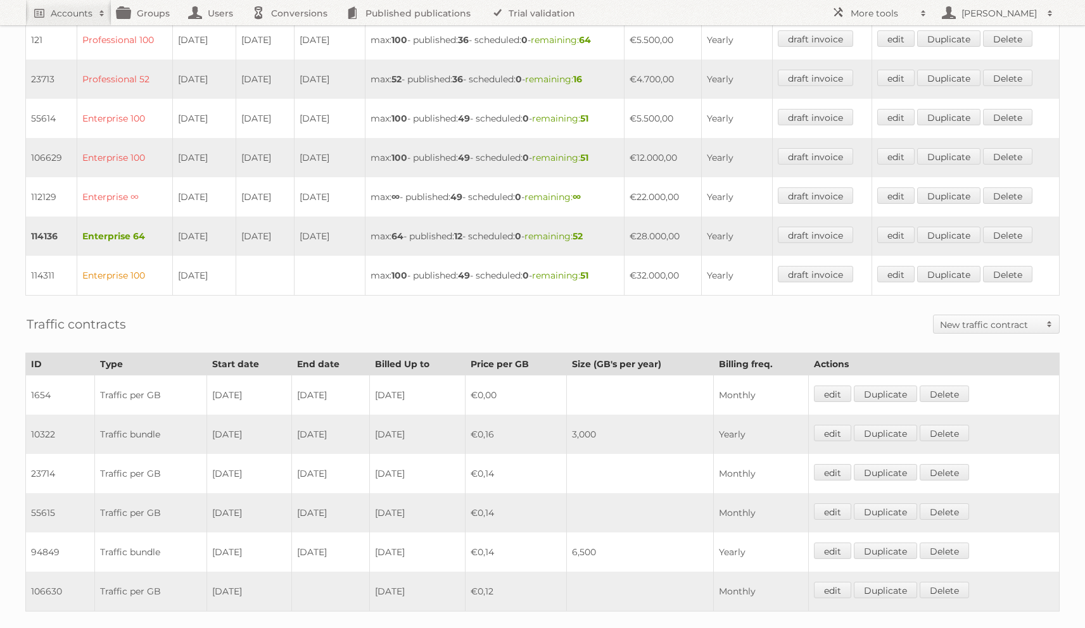
scroll to position [203, 0]
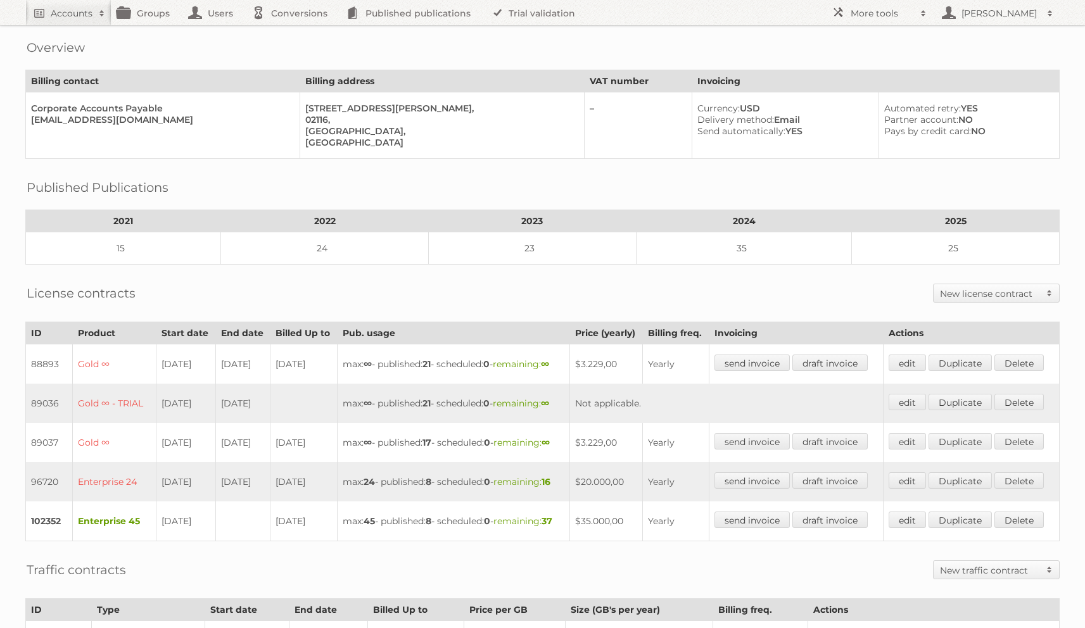
scroll to position [208, 0]
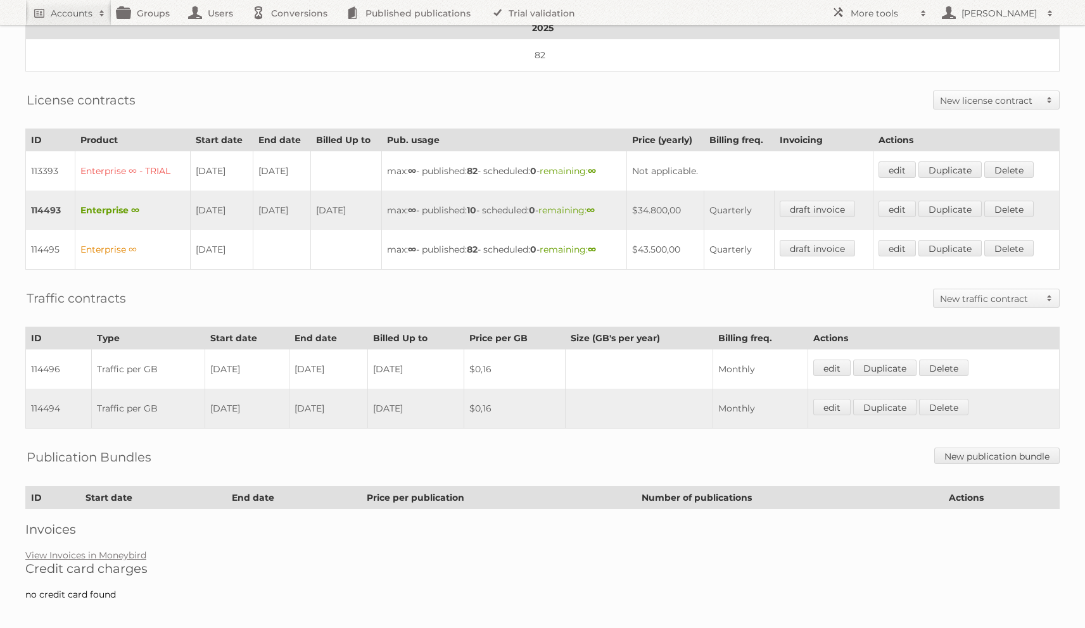
scroll to position [267, 0]
